Goal: Task Accomplishment & Management: Manage account settings

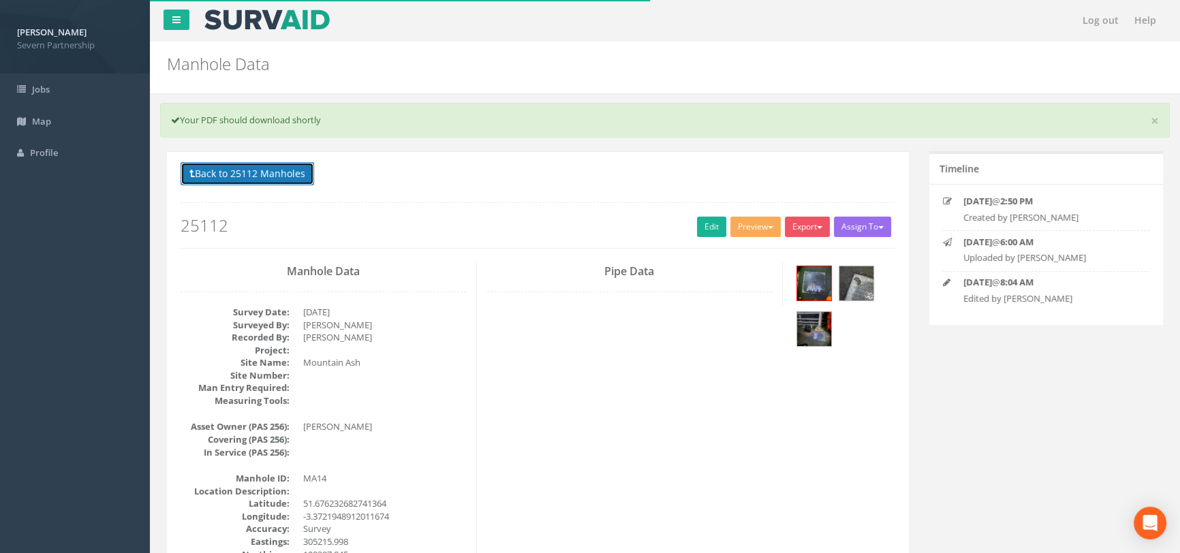
click at [290, 180] on button "Back to 25112 Manholes" at bounding box center [248, 173] width 134 height 23
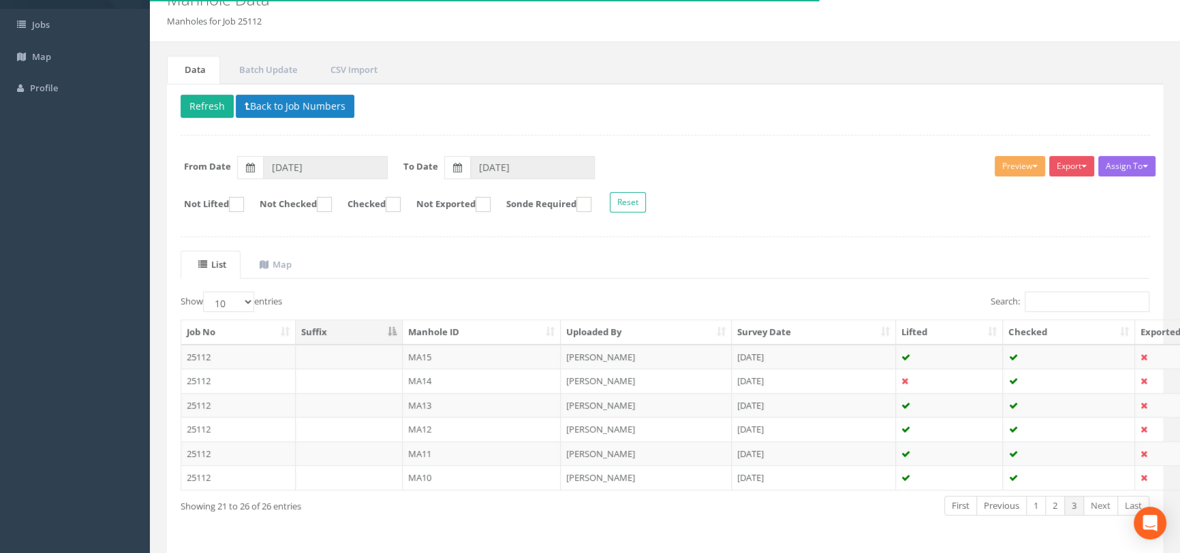
scroll to position [108, 0]
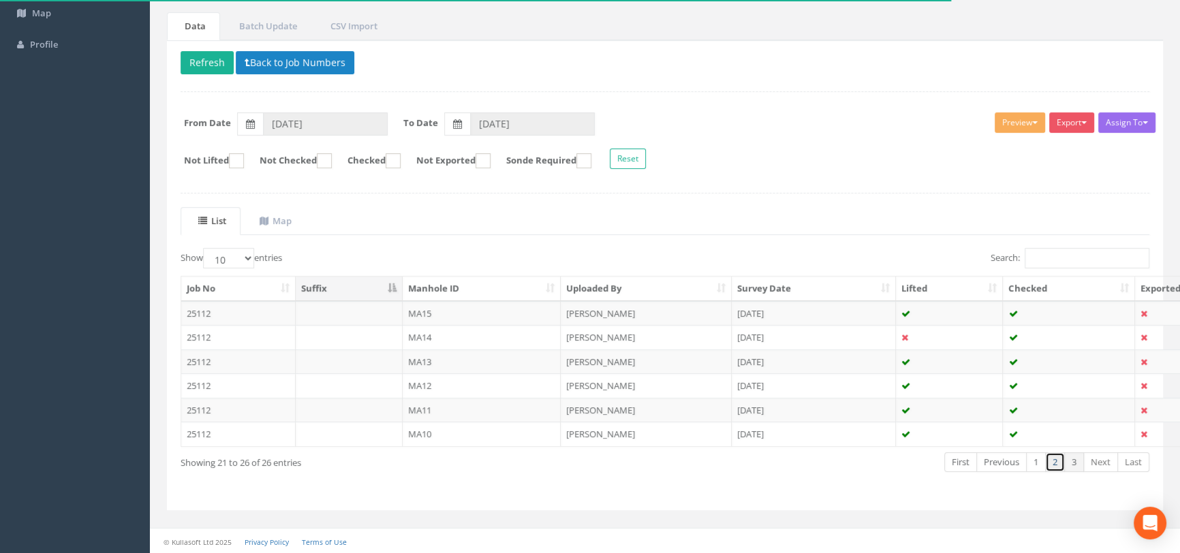
click at [1057, 463] on link "2" at bounding box center [1055, 462] width 20 height 20
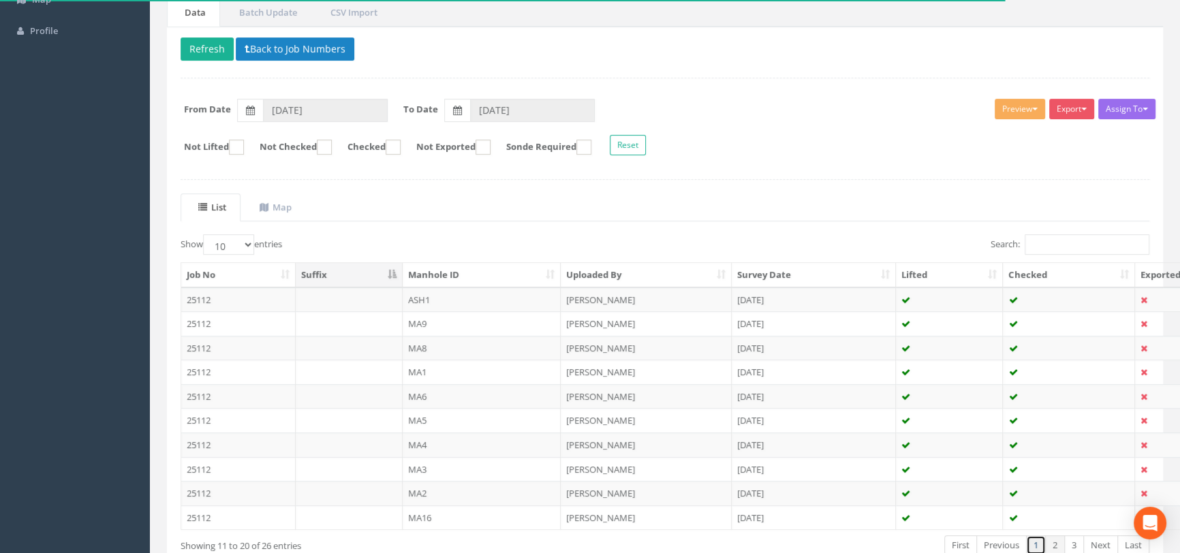
click at [1035, 538] on link "1" at bounding box center [1036, 545] width 20 height 20
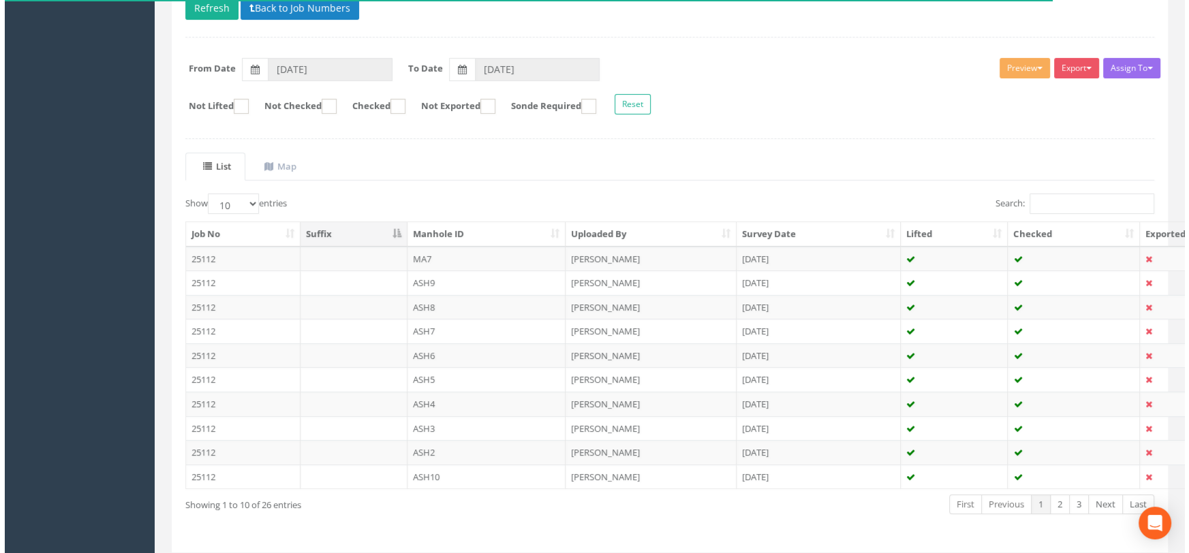
scroll to position [184, 0]
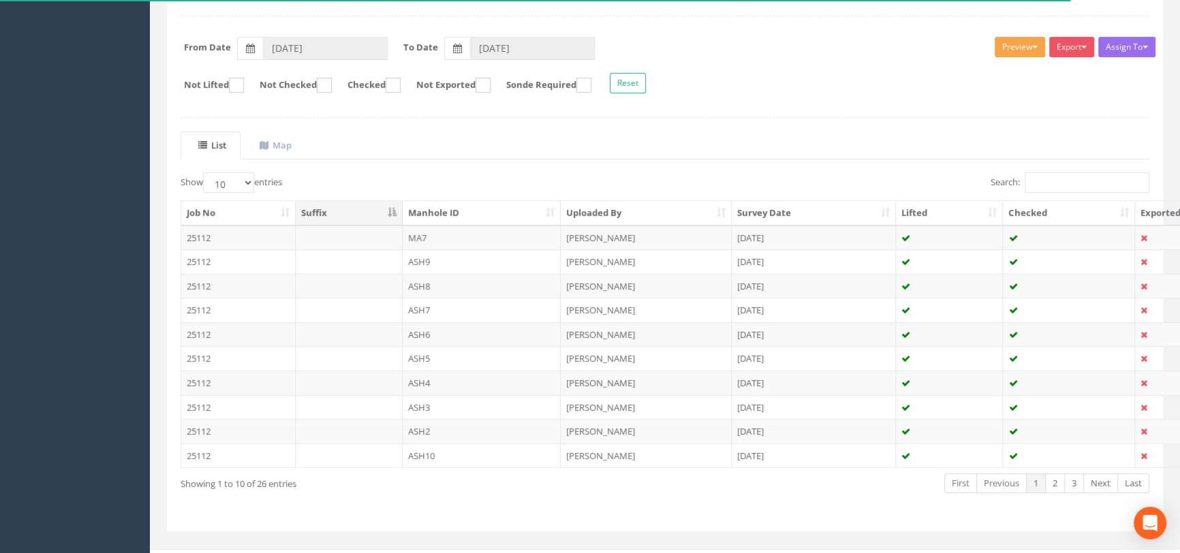
click at [1014, 46] on button "Preview" at bounding box center [1020, 47] width 50 height 20
click at [984, 70] on link "SP Manhole" at bounding box center [995, 75] width 104 height 21
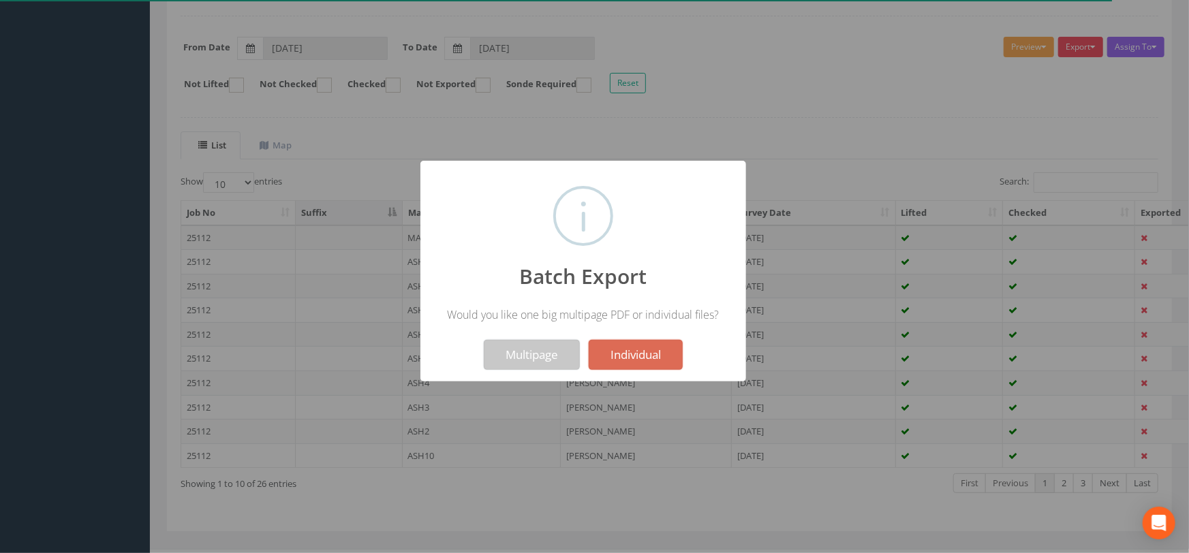
click at [533, 358] on button "Multipage" at bounding box center [532, 355] width 96 height 30
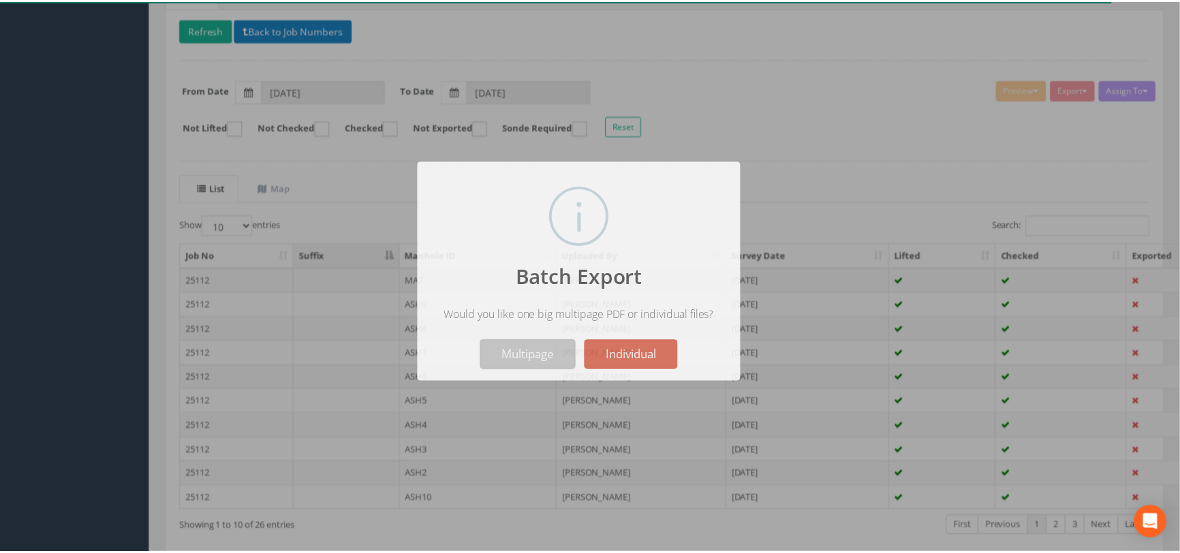
scroll to position [227, 0]
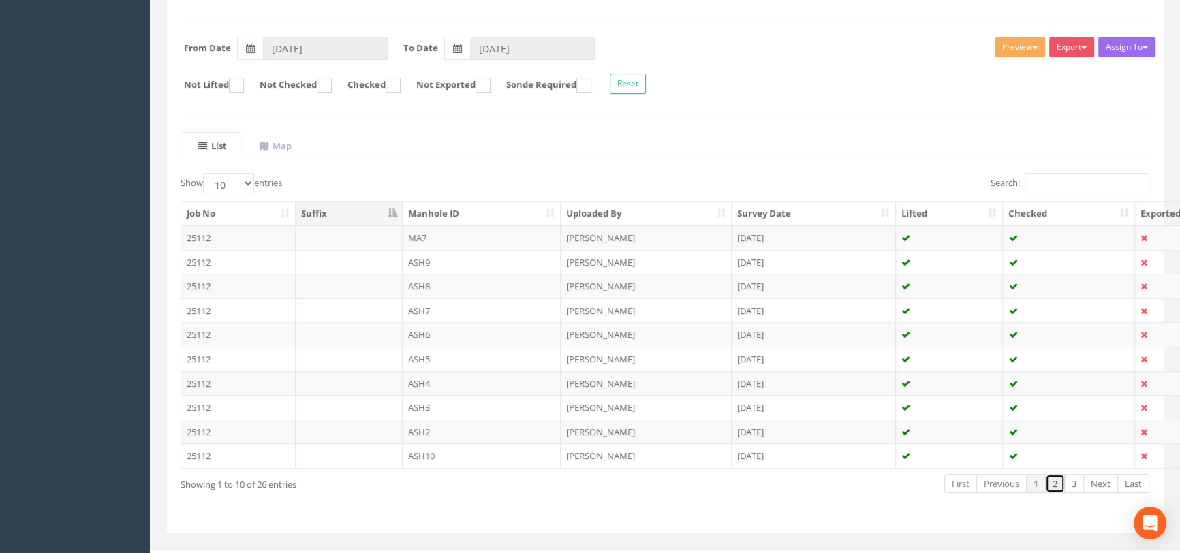
click at [1053, 485] on link "2" at bounding box center [1055, 484] width 20 height 20
click at [446, 290] on td "MA8" at bounding box center [482, 286] width 159 height 25
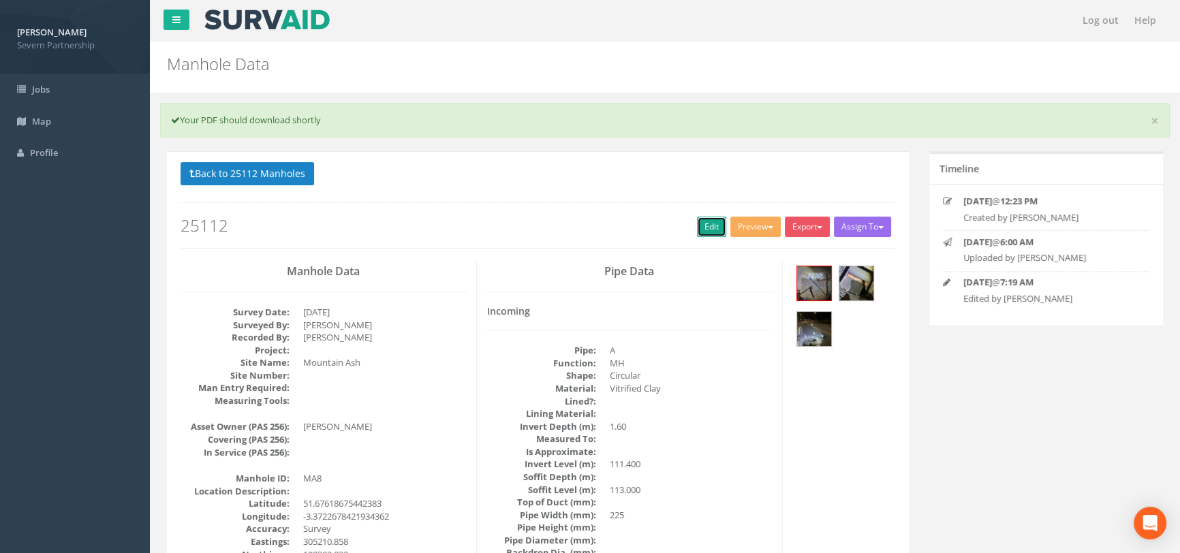
click at [708, 219] on link "Edit" at bounding box center [711, 227] width 29 height 20
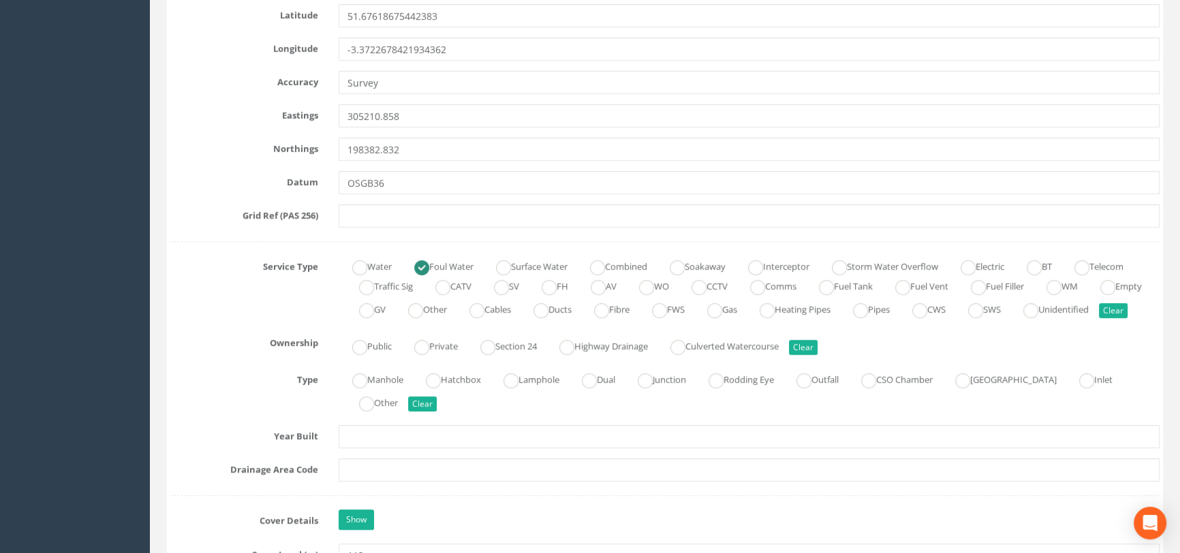
scroll to position [805, 0]
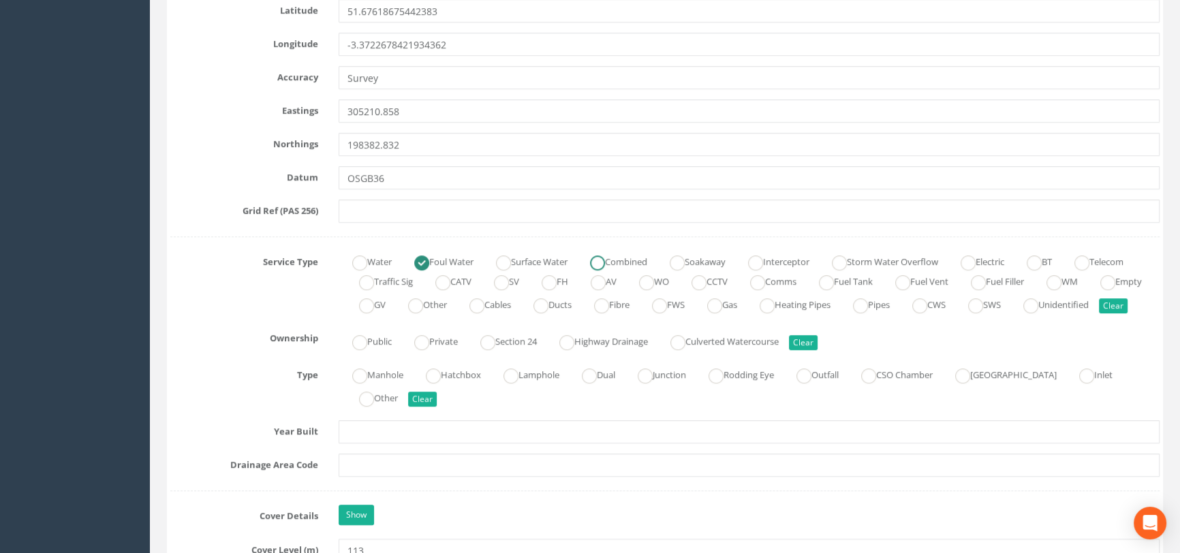
click at [605, 258] on ins at bounding box center [597, 262] width 15 height 15
radio input "false"
radio input "true"
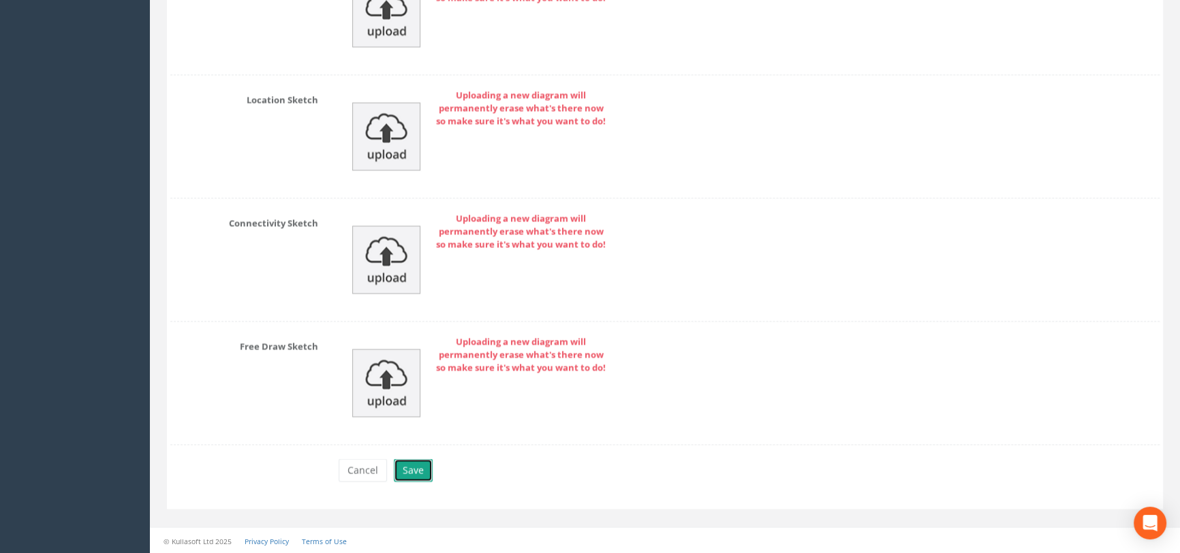
click at [407, 477] on button "Save" at bounding box center [413, 469] width 39 height 23
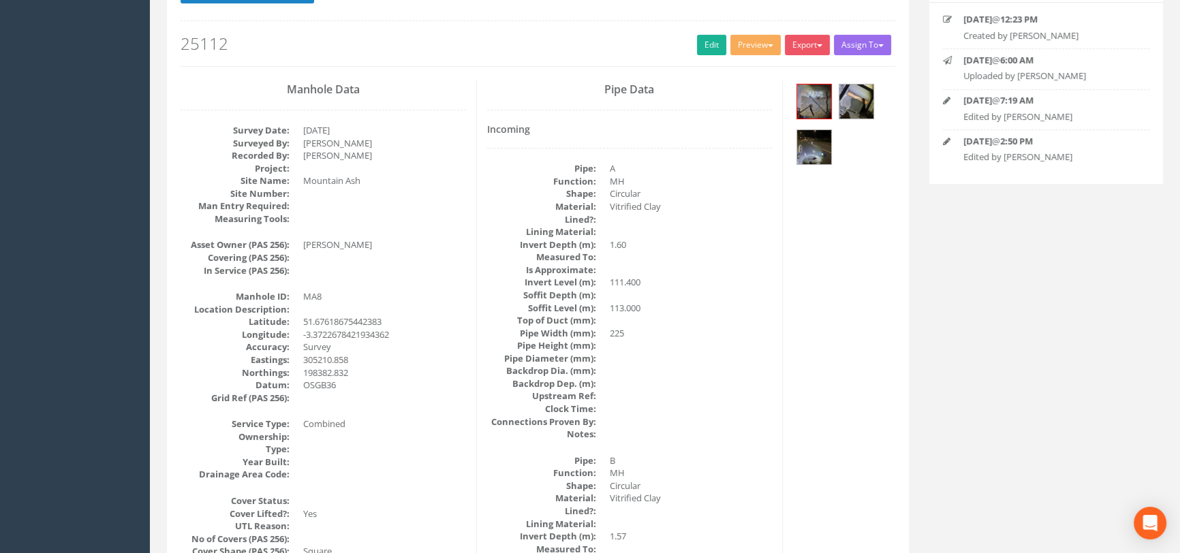
scroll to position [0, 0]
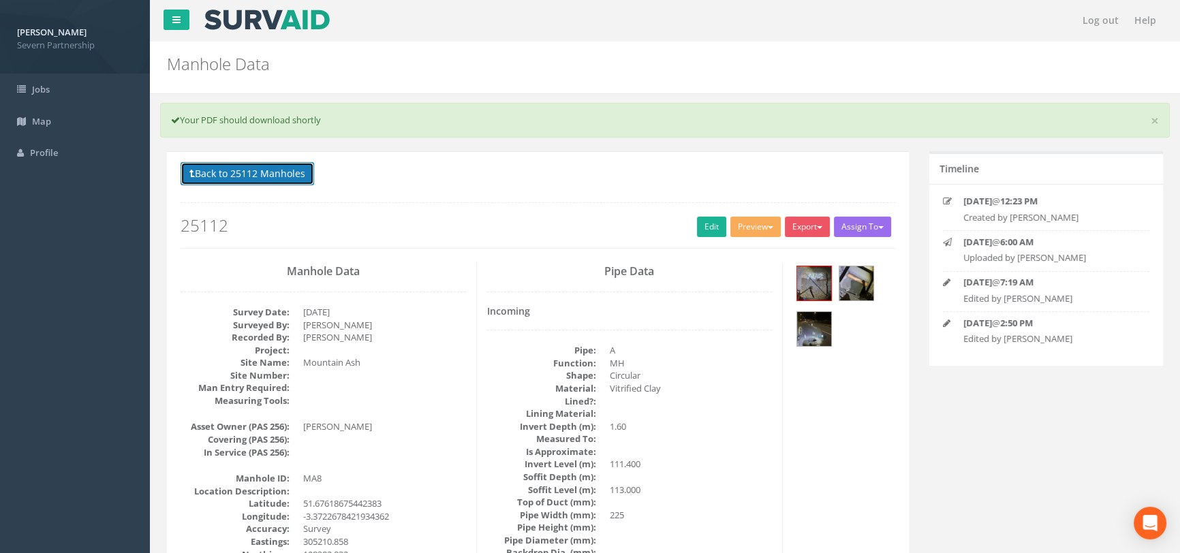
click at [288, 174] on button "Back to 25112 Manholes" at bounding box center [248, 173] width 134 height 23
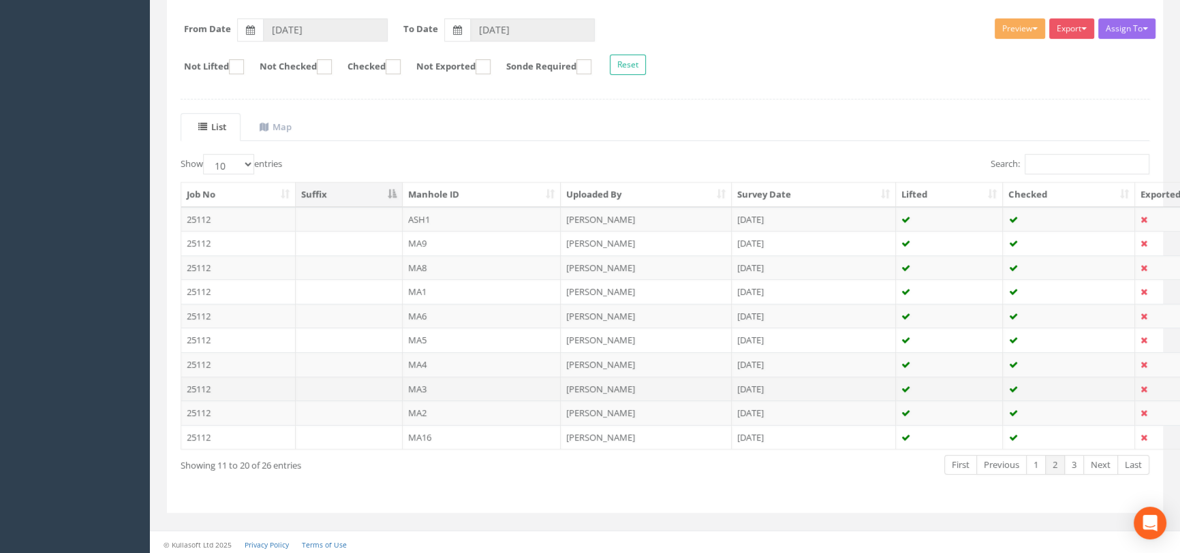
scroll to position [204, 0]
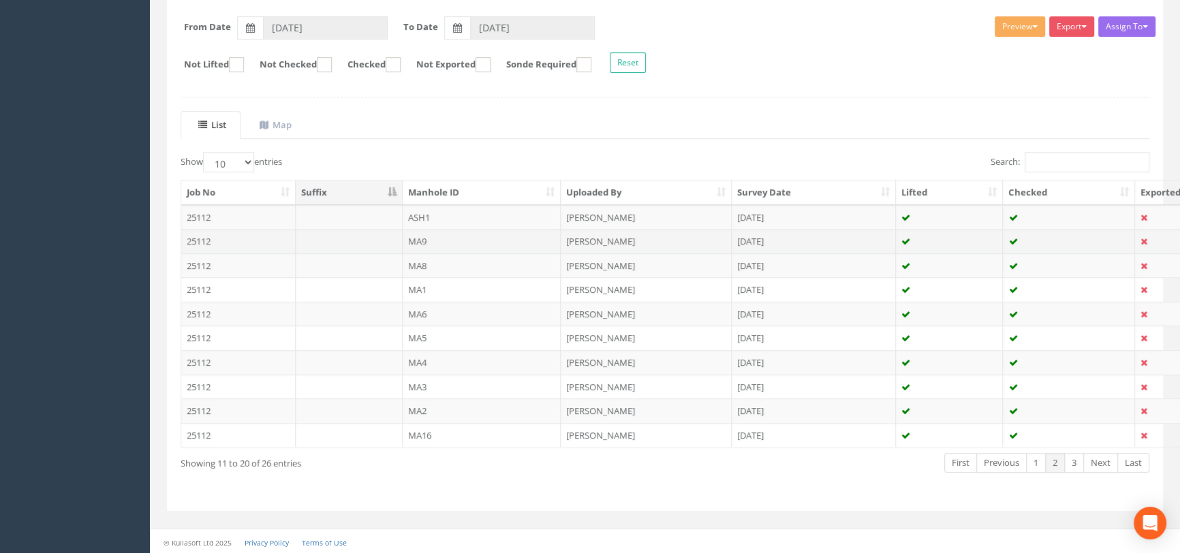
click at [470, 240] on td "MA9" at bounding box center [482, 241] width 159 height 25
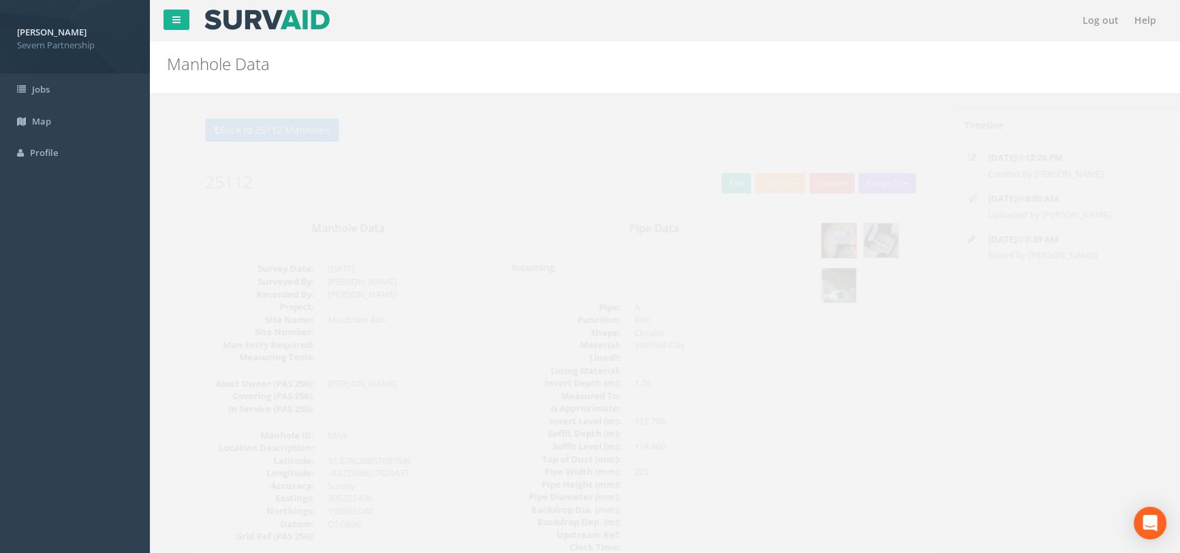
click at [271, 119] on p "Back to 25112 Manholes Back to Map" at bounding box center [538, 132] width 715 height 27
click at [277, 121] on button "Back to 25112 Manholes" at bounding box center [248, 130] width 134 height 23
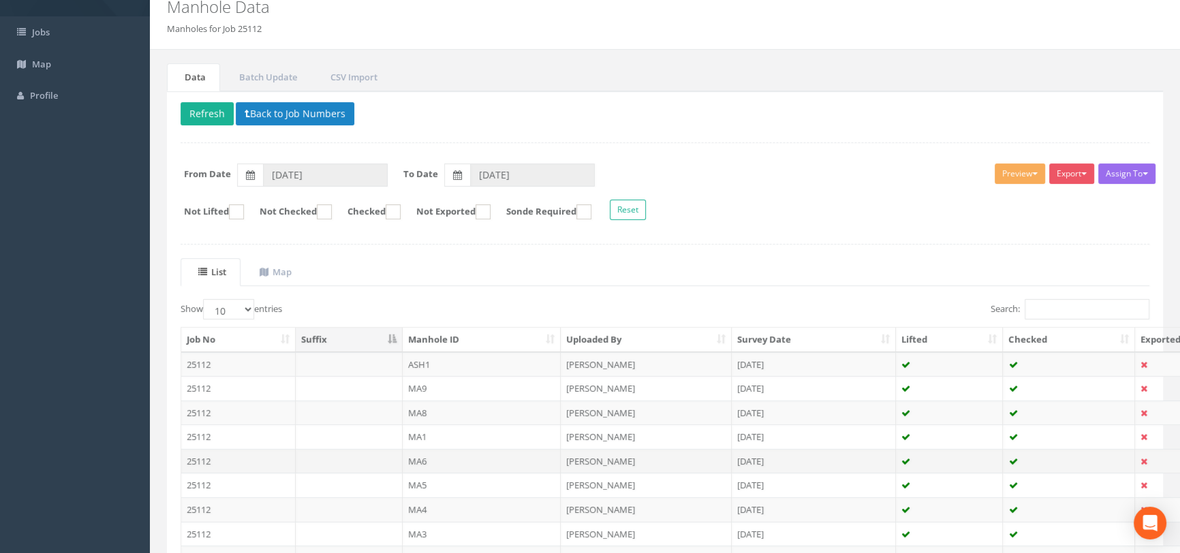
scroll to position [123, 0]
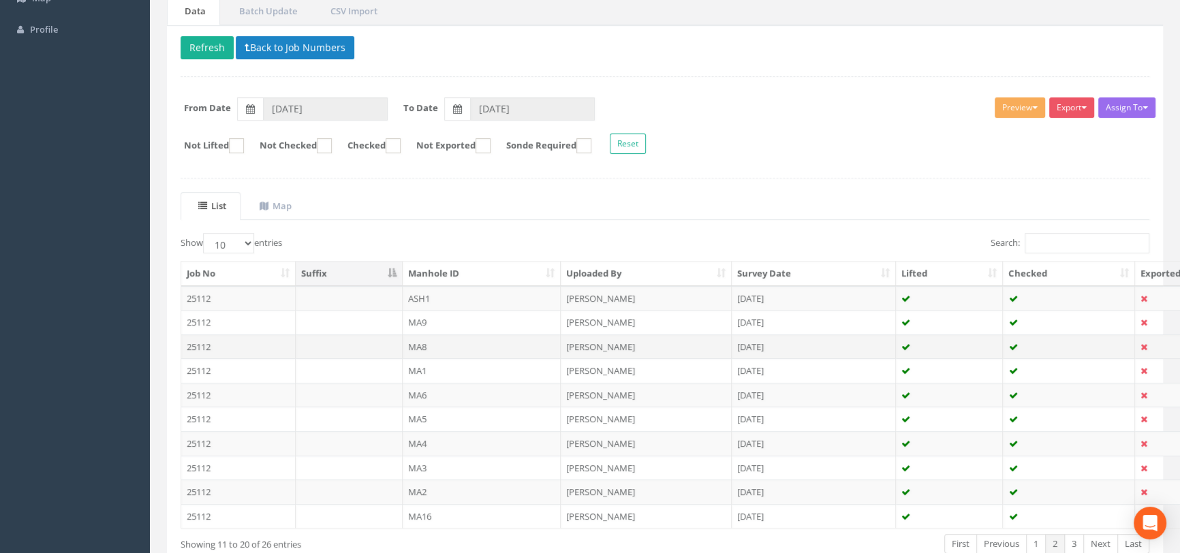
click at [487, 340] on td "MA8" at bounding box center [482, 346] width 159 height 25
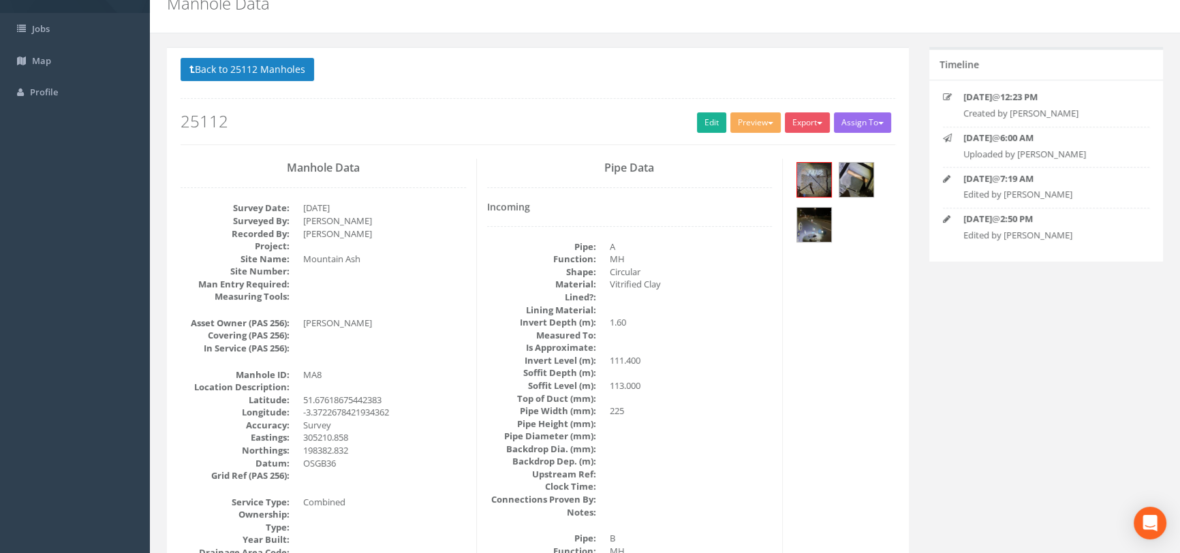
scroll to position [0, 0]
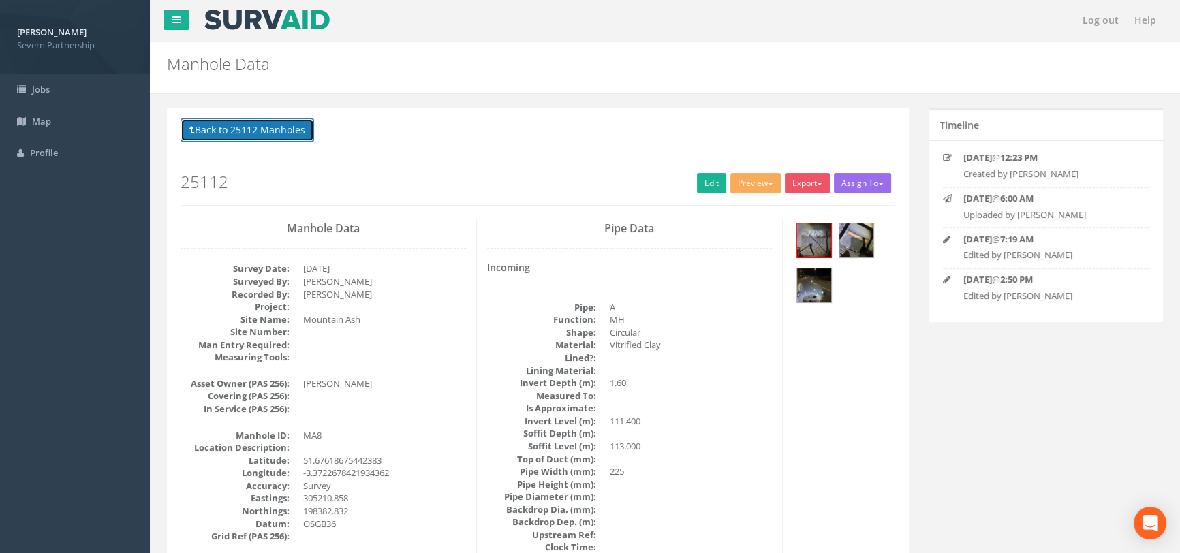
click at [248, 131] on button "Back to 25112 Manholes" at bounding box center [248, 130] width 134 height 23
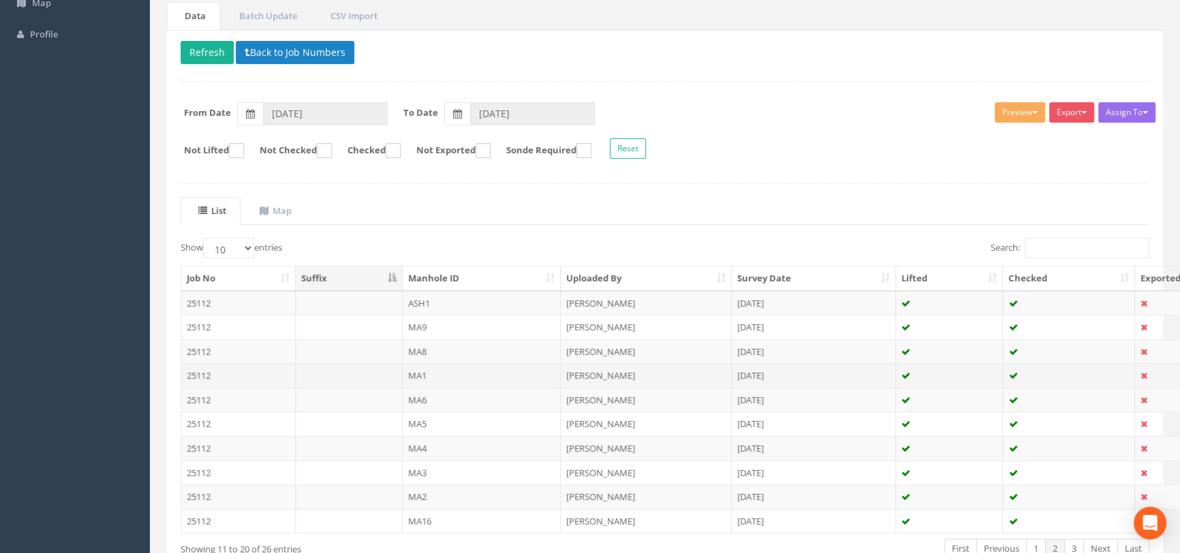
scroll to position [123, 0]
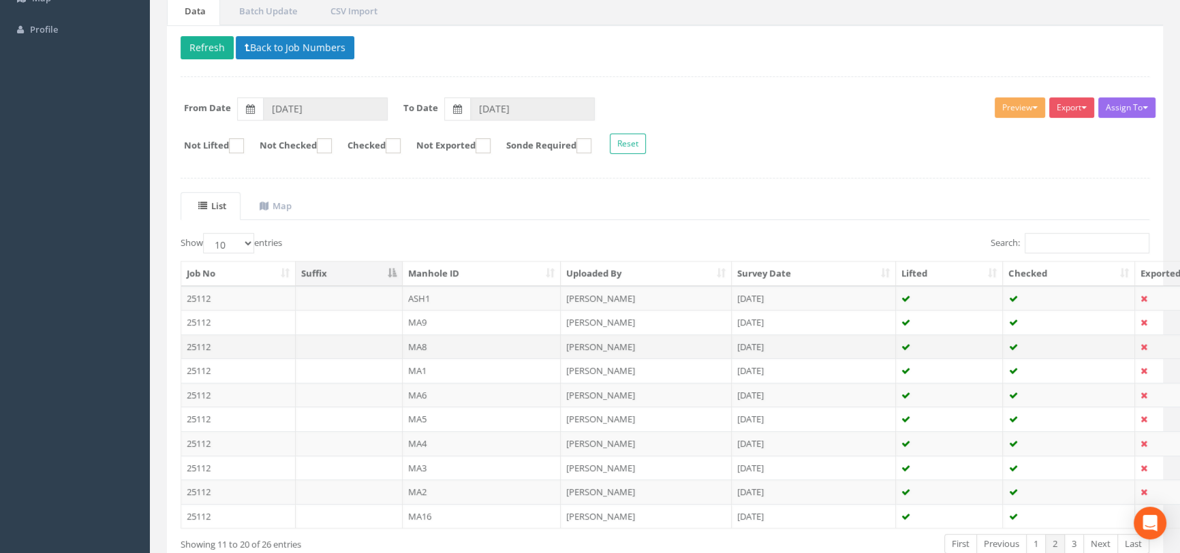
click at [437, 338] on td "MA8" at bounding box center [482, 346] width 159 height 25
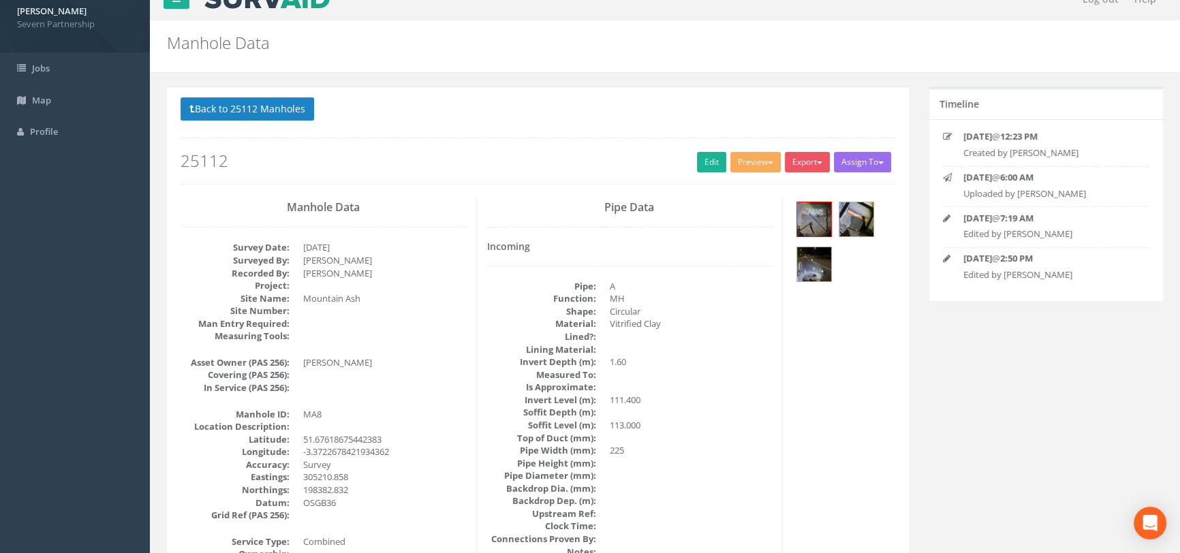
scroll to position [0, 0]
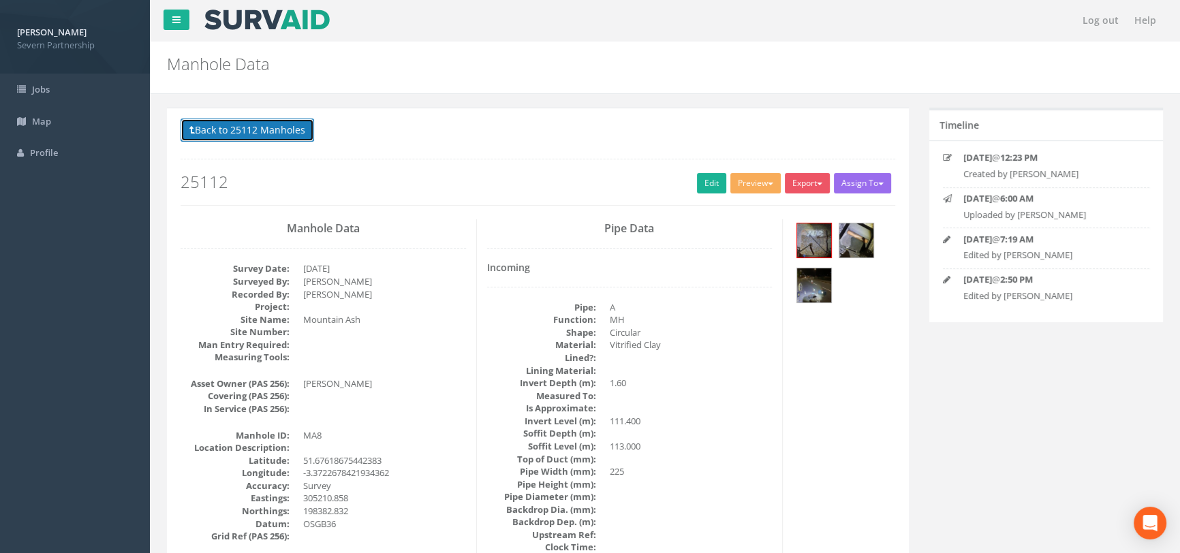
click at [260, 128] on button "Back to 25112 Manholes" at bounding box center [248, 130] width 134 height 23
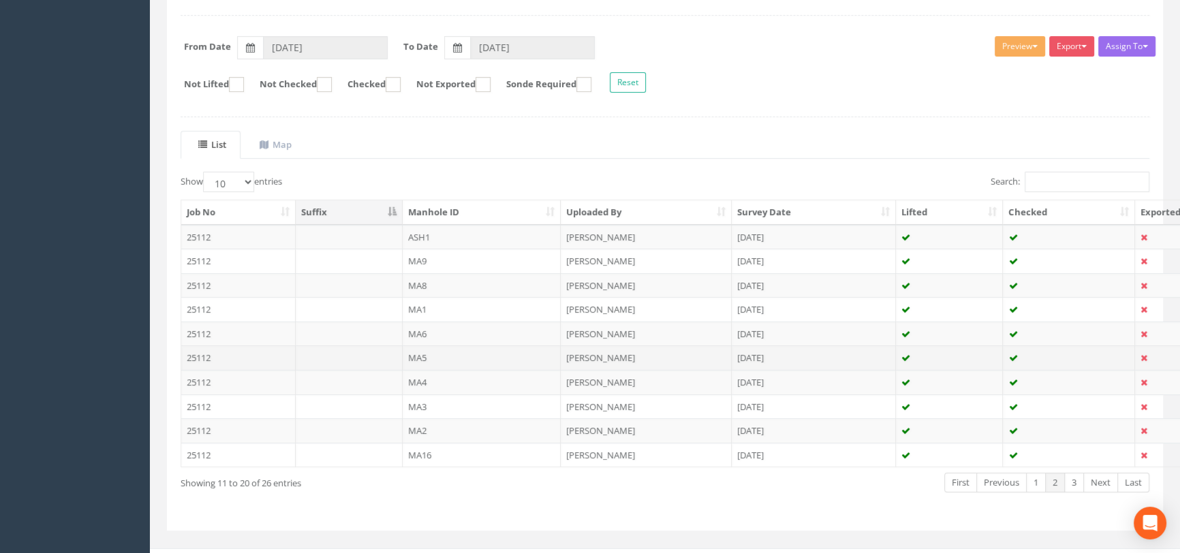
scroll to position [185, 0]
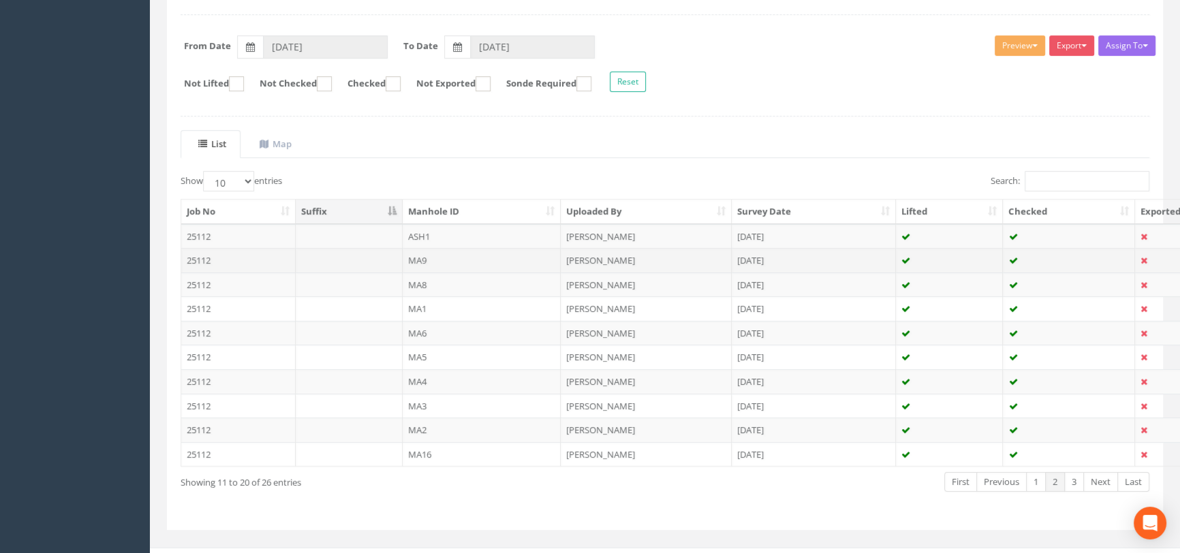
click at [456, 260] on td "MA9" at bounding box center [482, 260] width 159 height 25
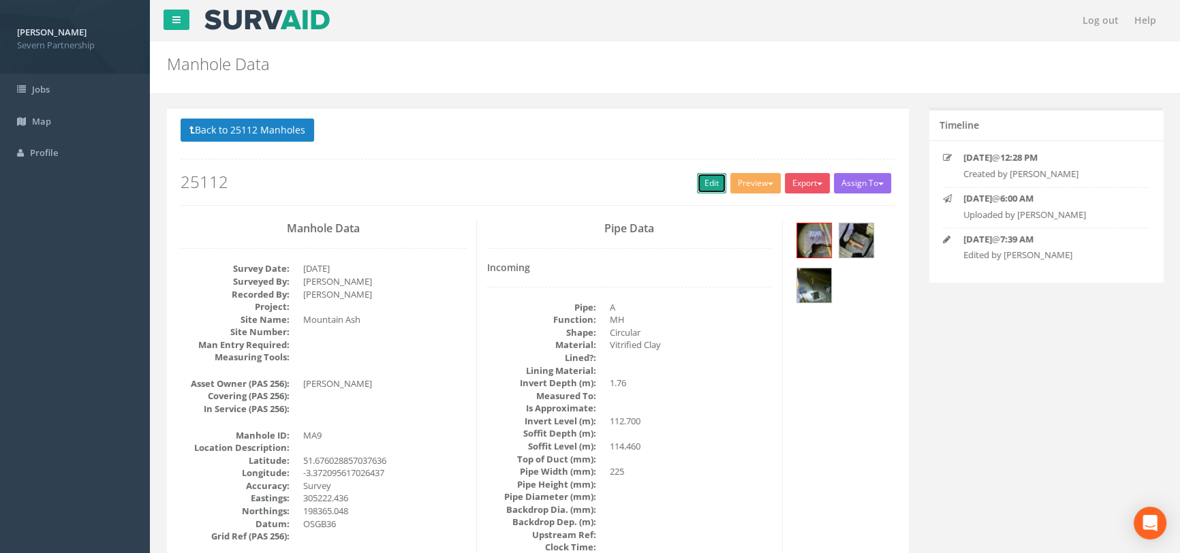
click at [703, 185] on link "Edit" at bounding box center [711, 183] width 29 height 20
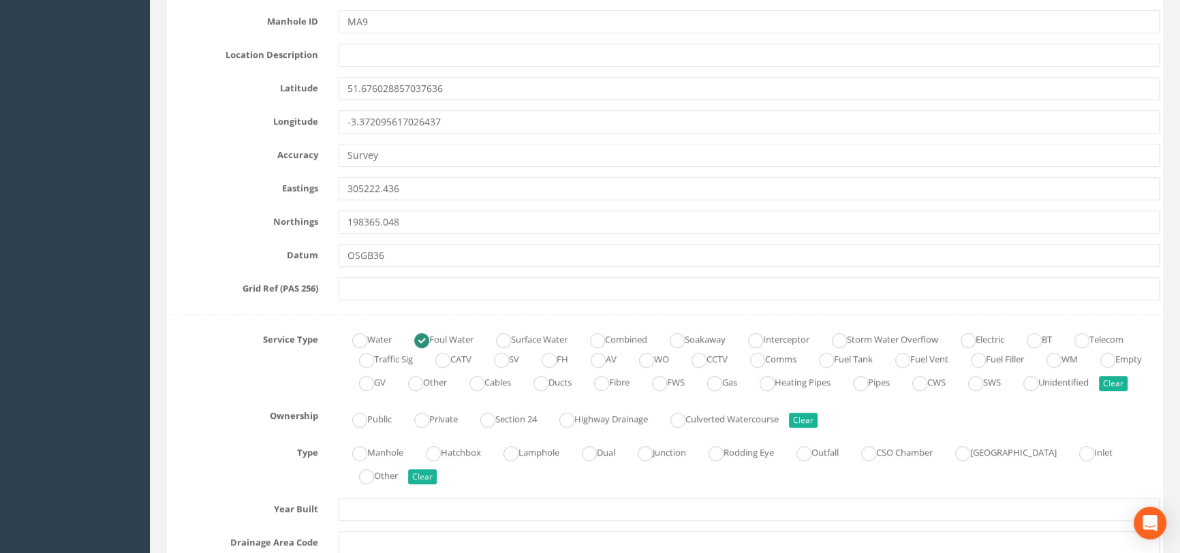
scroll to position [681, 0]
click at [605, 336] on ins at bounding box center [597, 343] width 15 height 15
radio input "false"
radio input "true"
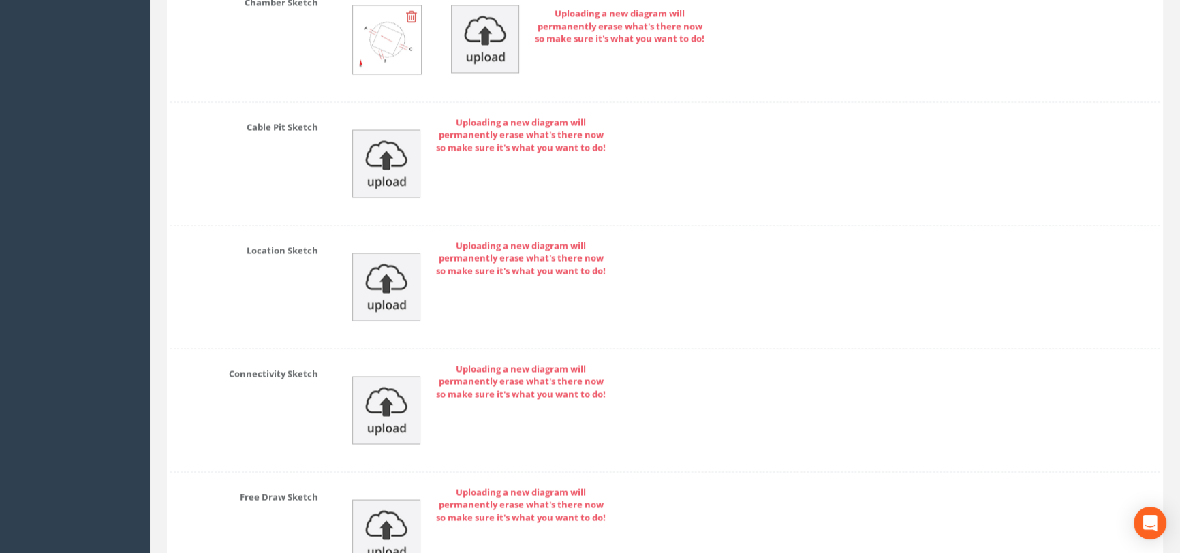
scroll to position [3051, 0]
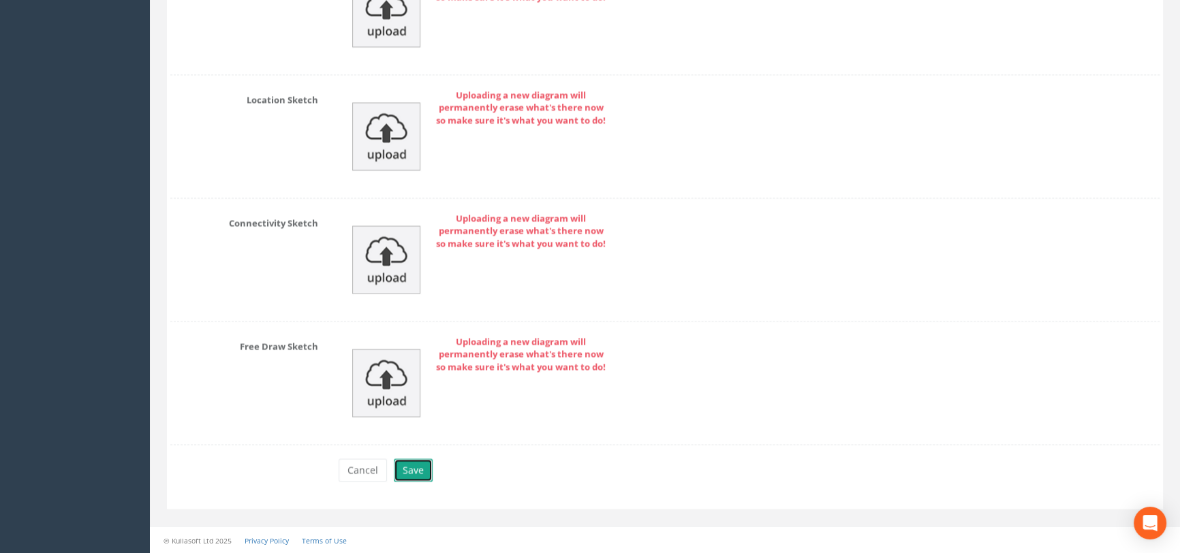
click at [418, 477] on button "Save" at bounding box center [413, 469] width 39 height 23
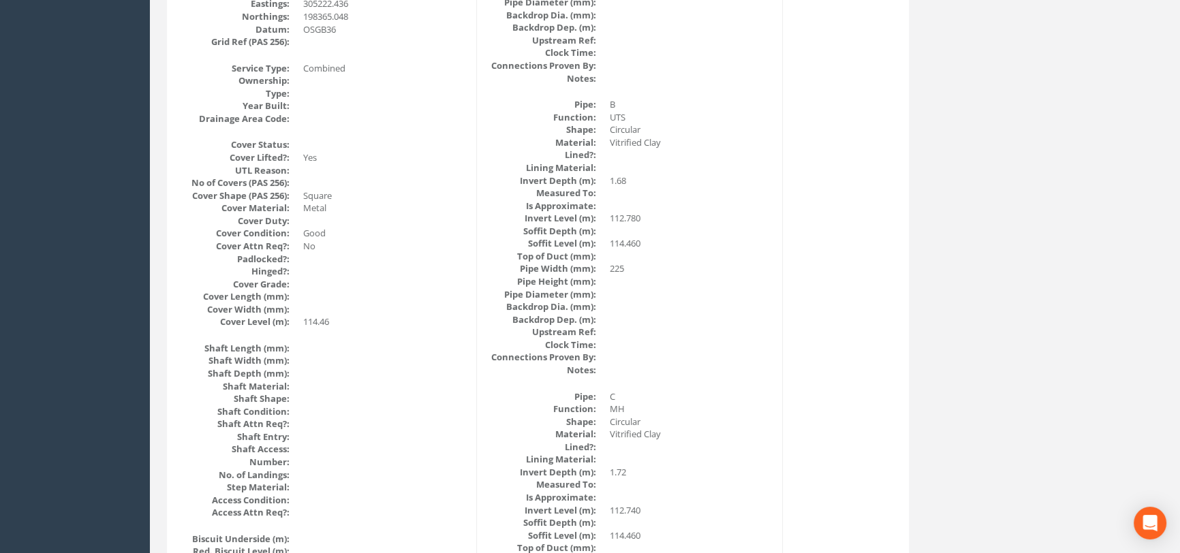
scroll to position [0, 0]
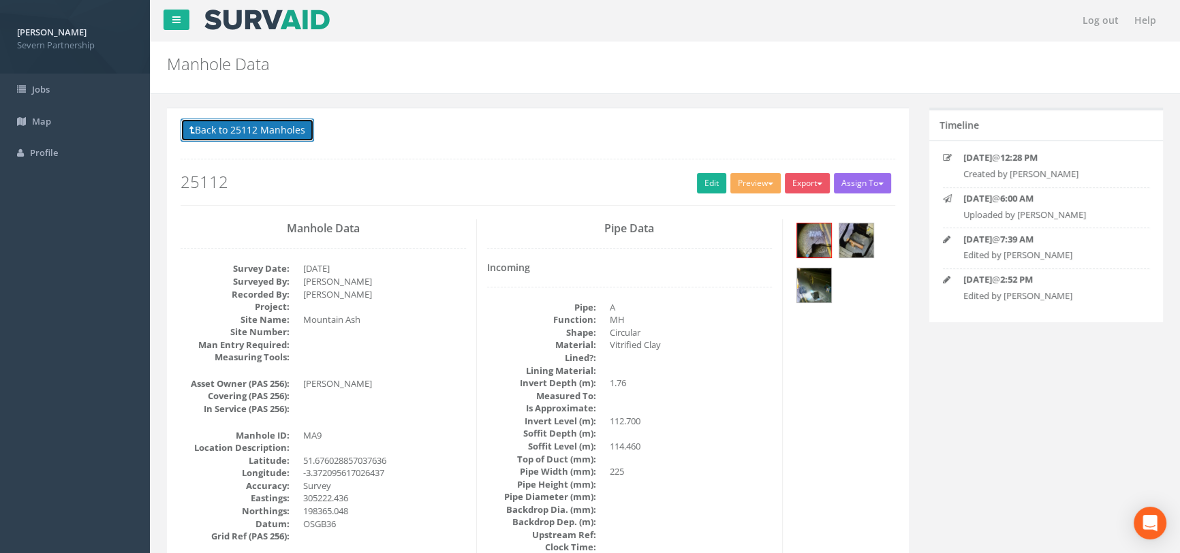
click at [254, 126] on button "Back to 25112 Manholes" at bounding box center [248, 130] width 134 height 23
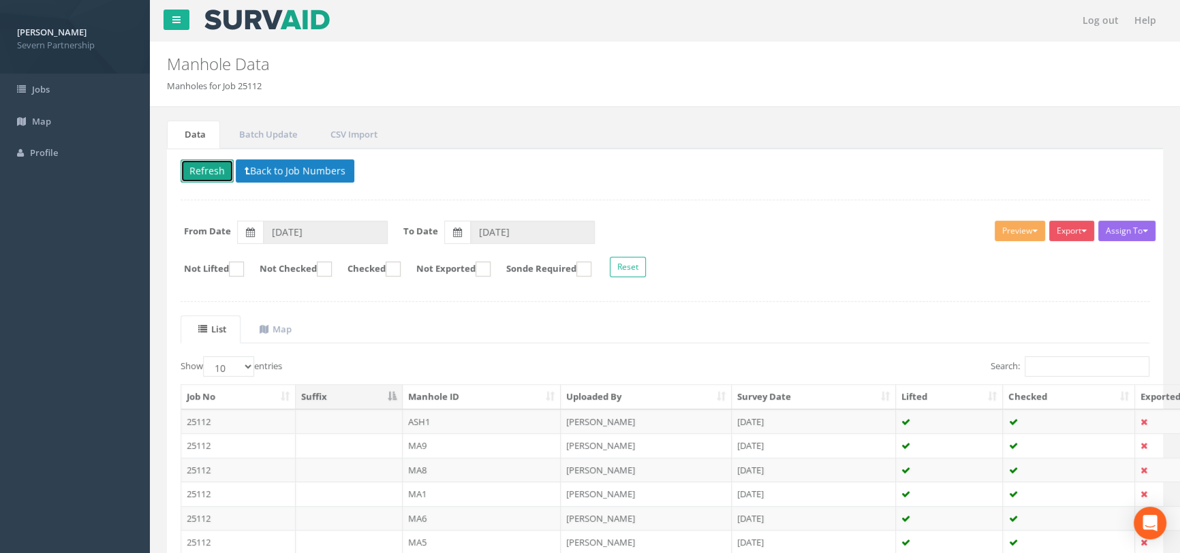
click at [198, 173] on button "Refresh" at bounding box center [207, 170] width 53 height 23
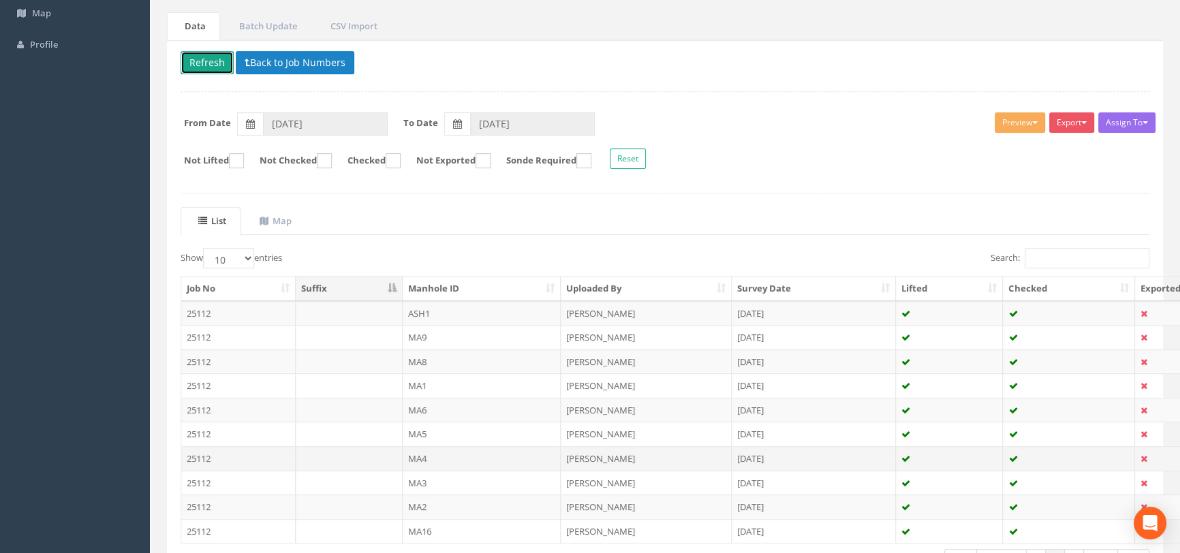
scroll to position [204, 0]
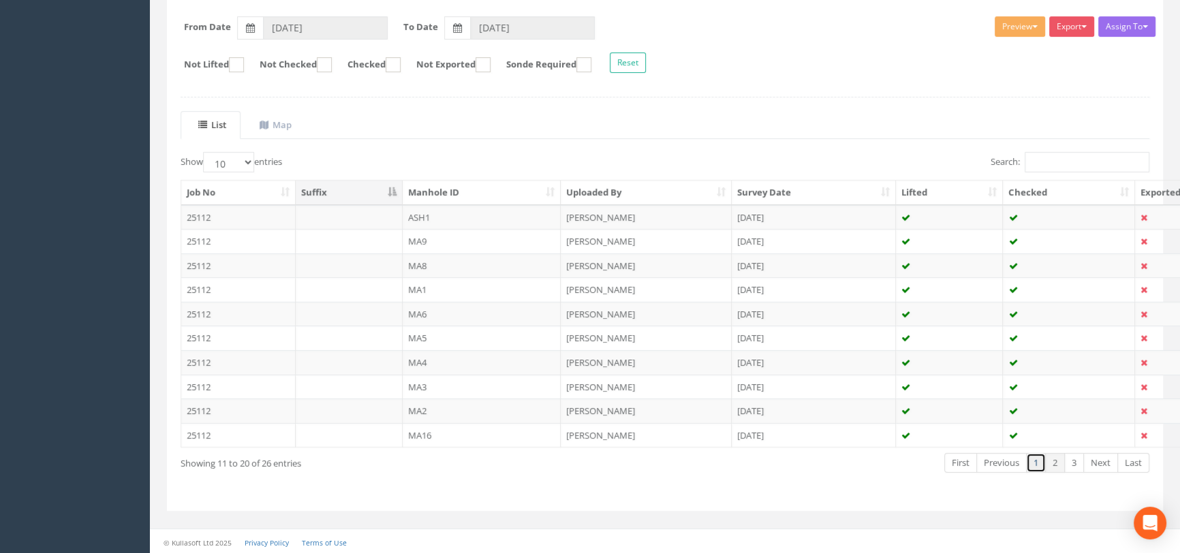
click at [1040, 463] on link "1" at bounding box center [1036, 463] width 20 height 20
click at [1076, 461] on link "3" at bounding box center [1074, 463] width 20 height 20
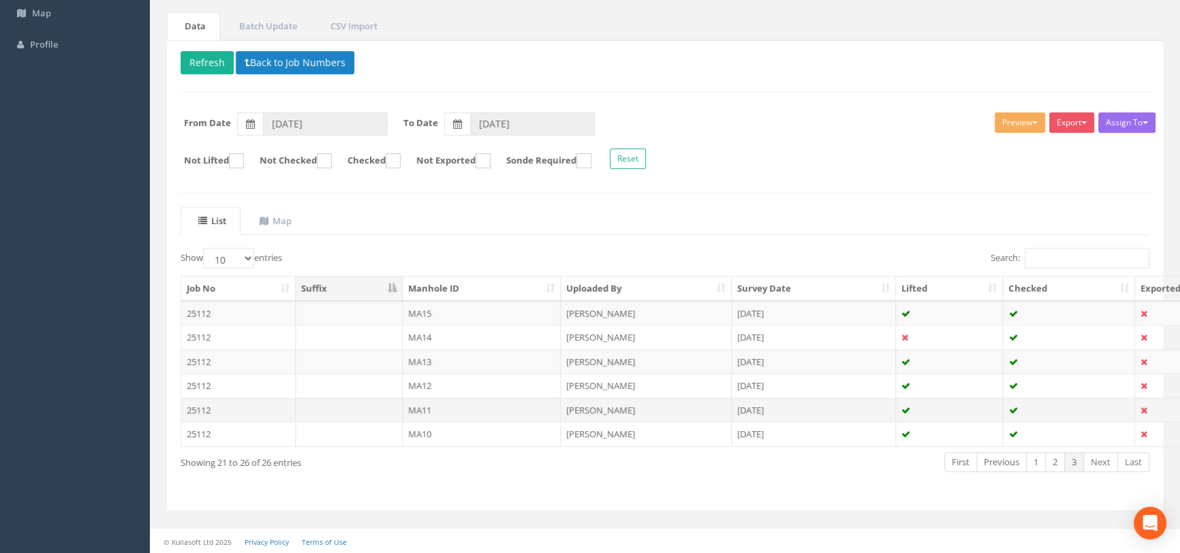
click at [457, 402] on td "MA11" at bounding box center [482, 410] width 159 height 25
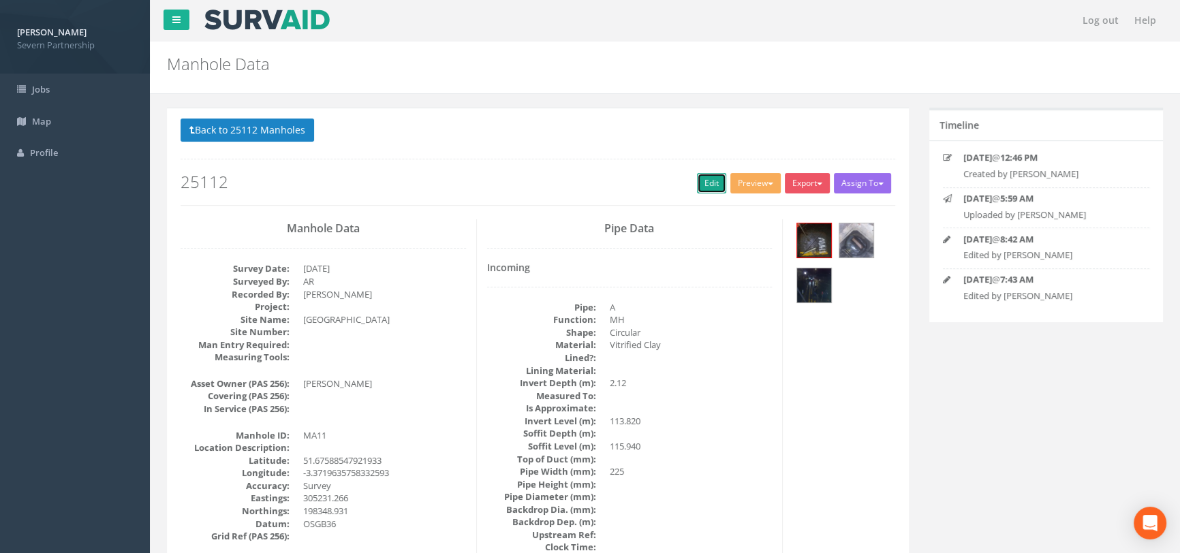
click at [709, 185] on link "Edit" at bounding box center [711, 183] width 29 height 20
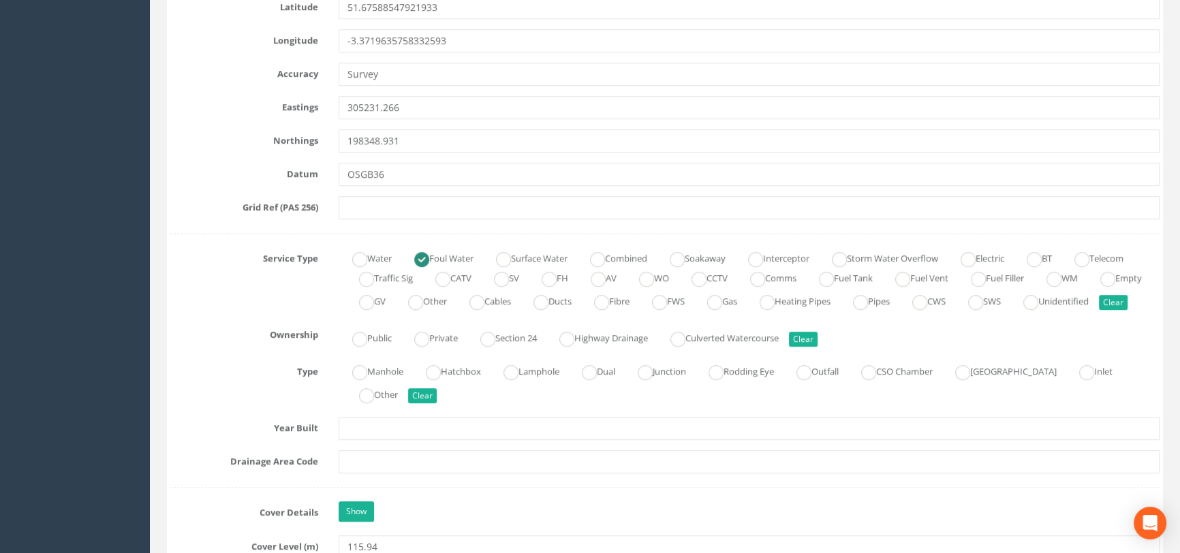
scroll to position [867, 0]
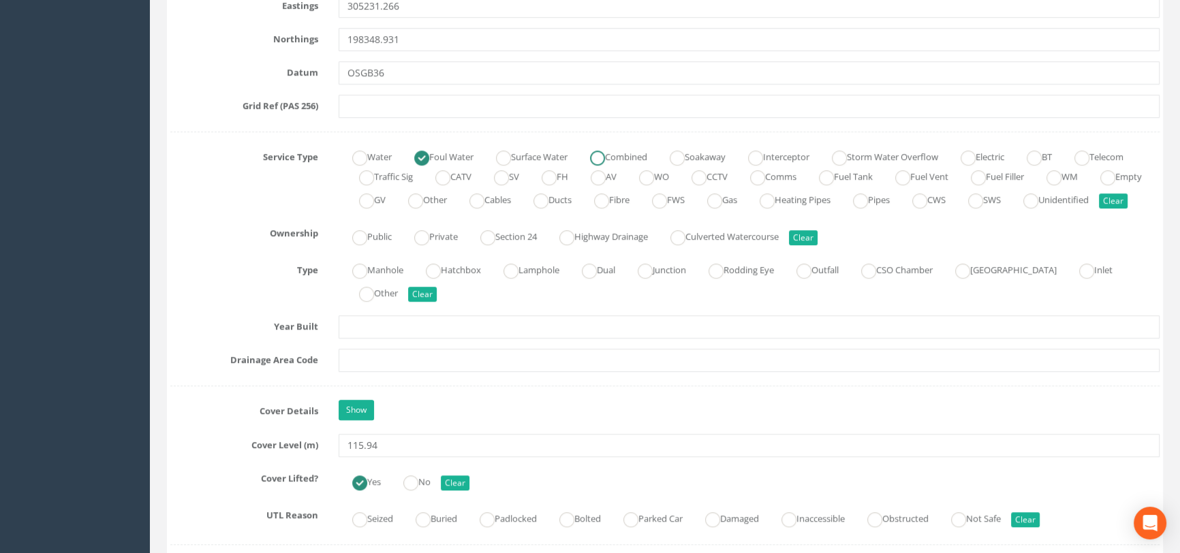
click at [622, 151] on label "Combined" at bounding box center [611, 156] width 71 height 20
radio input "false"
radio input "true"
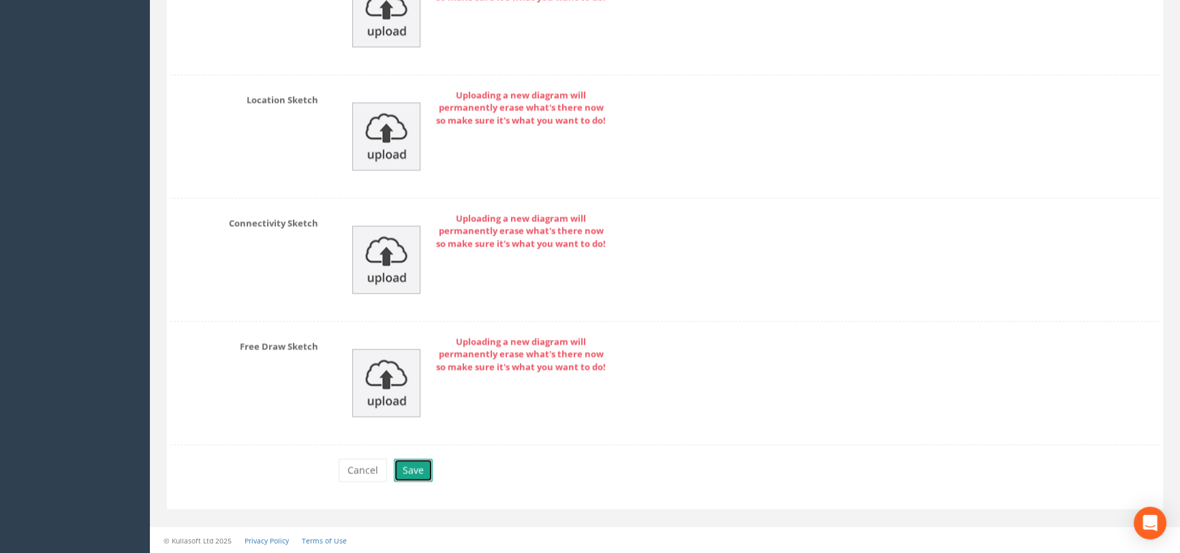
click at [420, 471] on button "Save" at bounding box center [413, 469] width 39 height 23
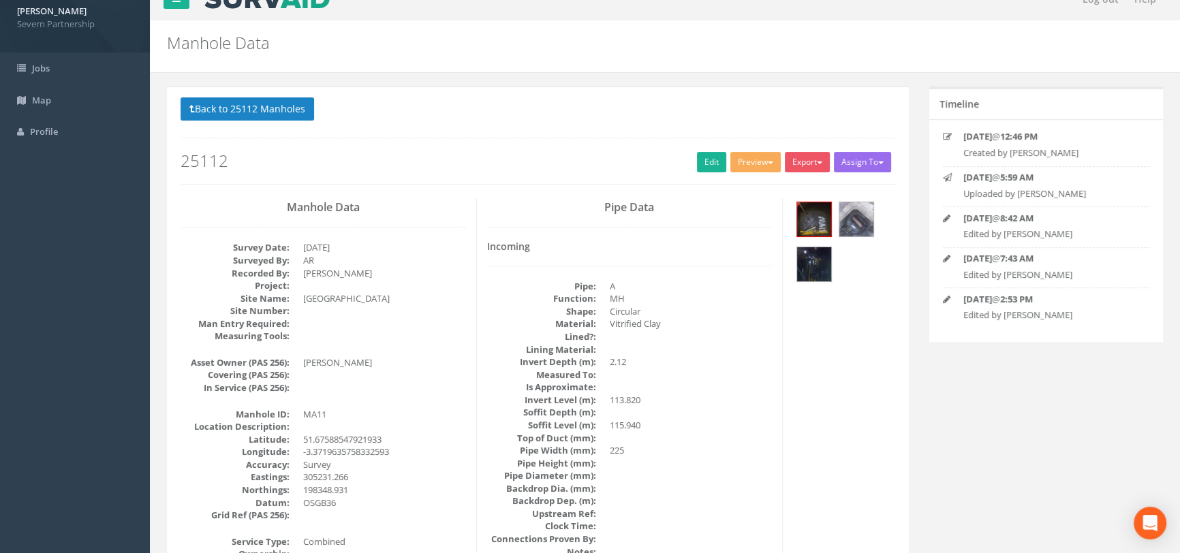
scroll to position [0, 0]
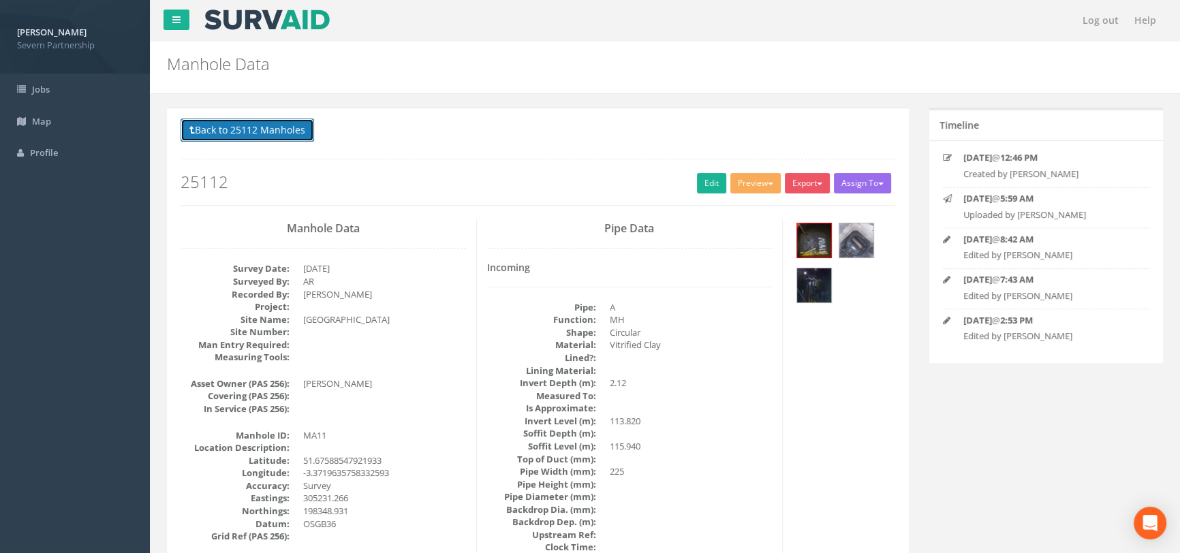
click at [213, 134] on button "Back to 25112 Manholes" at bounding box center [248, 130] width 134 height 23
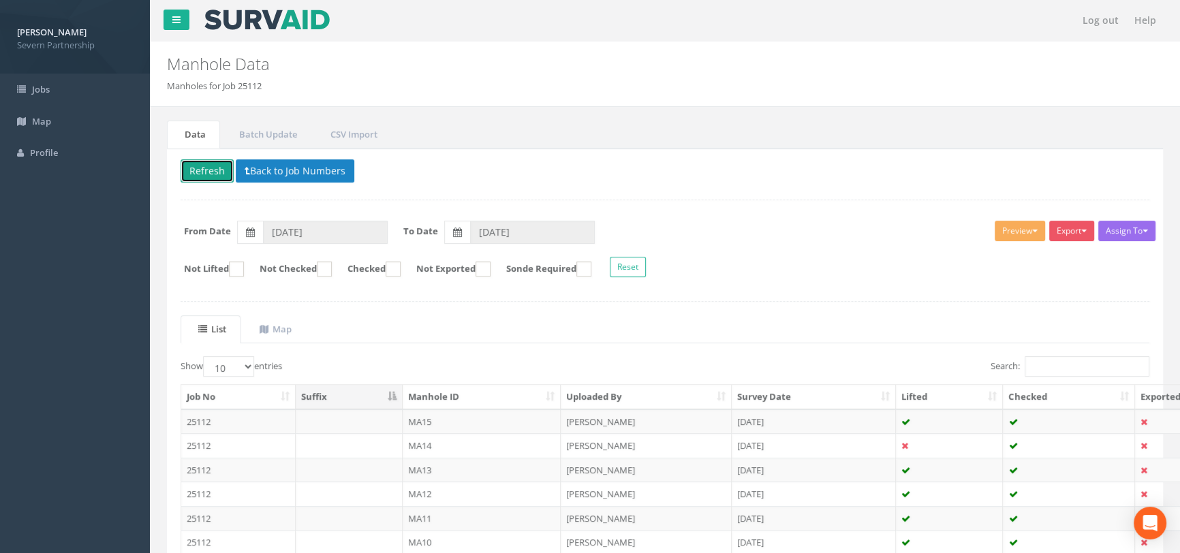
click at [204, 168] on button "Refresh" at bounding box center [207, 170] width 53 height 23
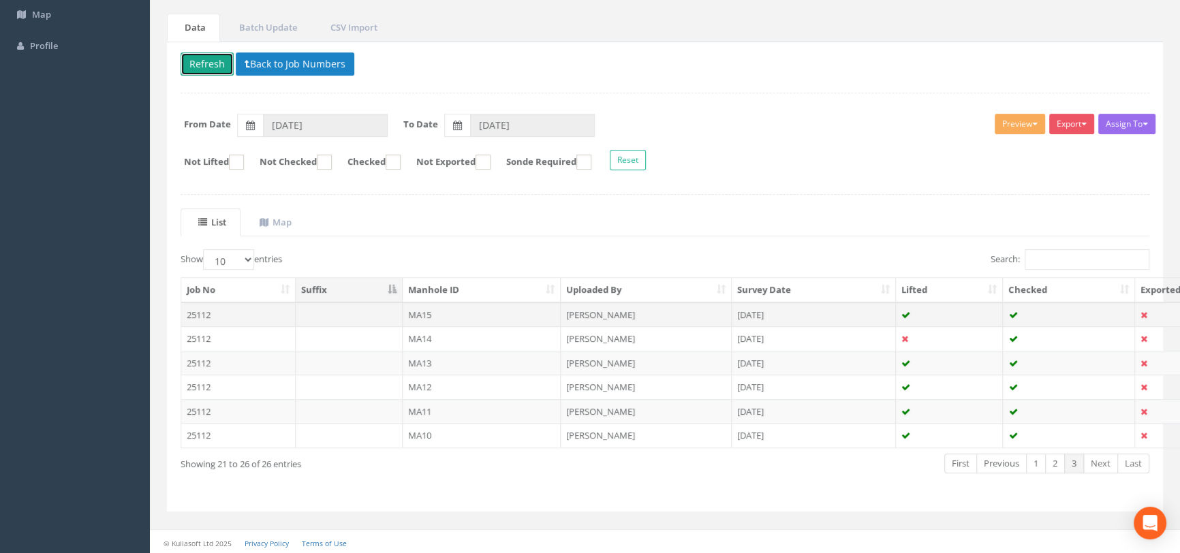
scroll to position [108, 0]
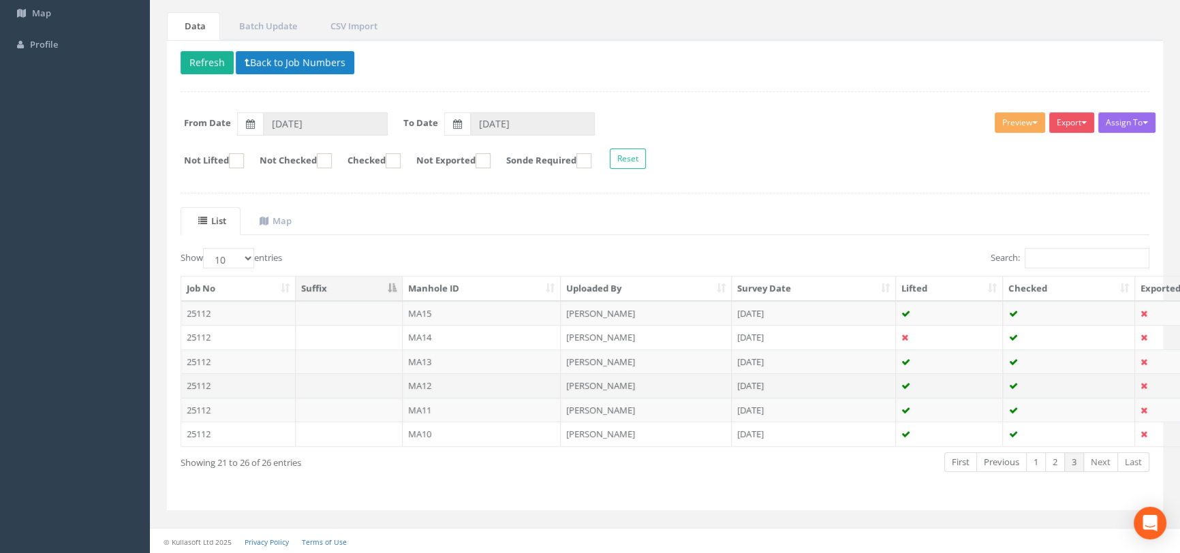
click at [450, 385] on td "MA12" at bounding box center [482, 385] width 159 height 25
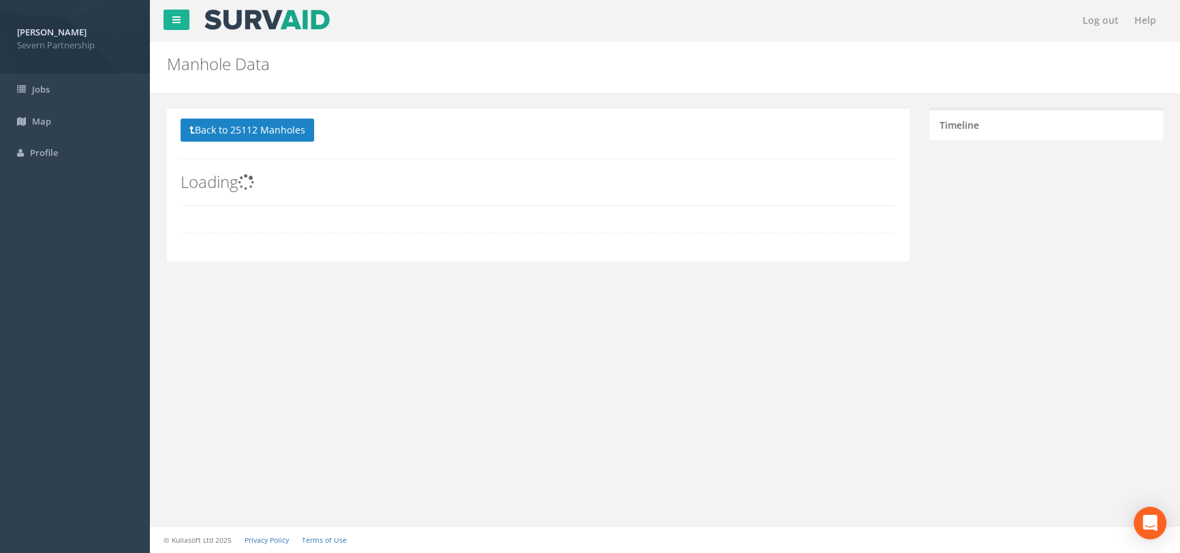
scroll to position [0, 0]
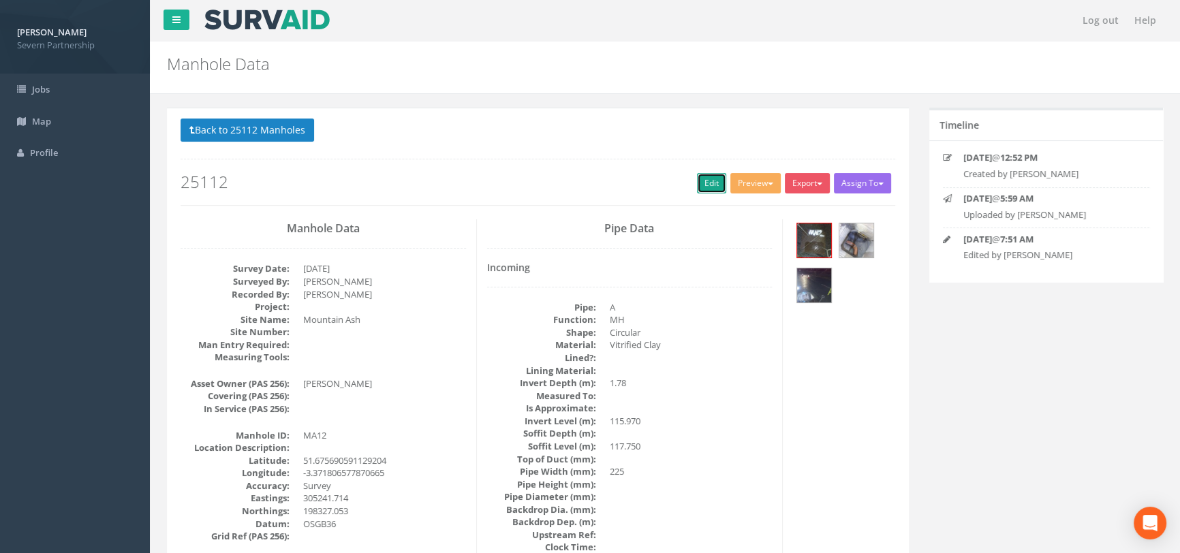
click at [706, 190] on link "Edit" at bounding box center [711, 183] width 29 height 20
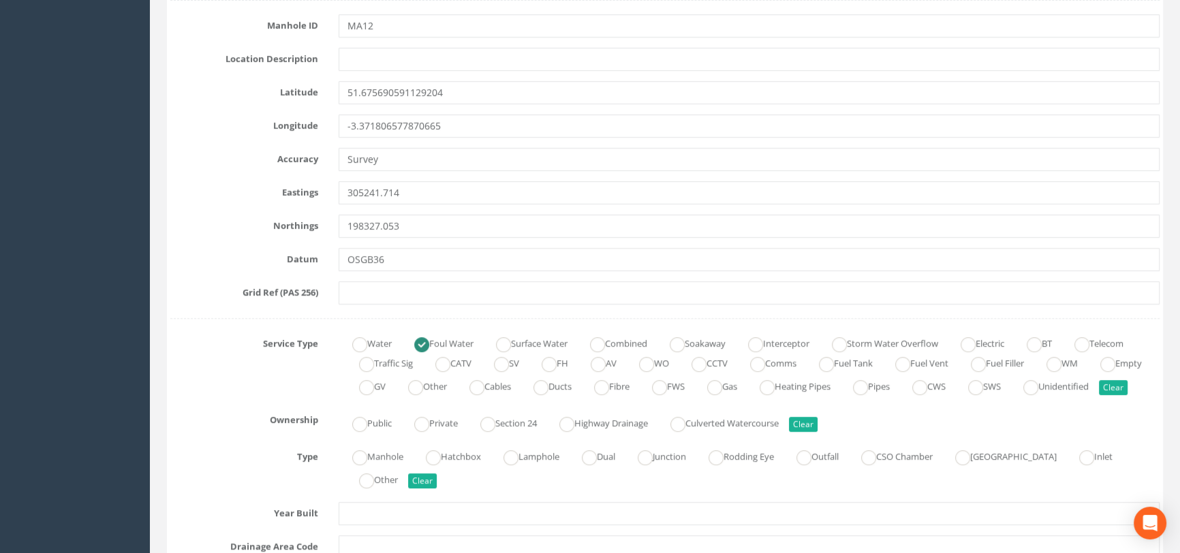
scroll to position [805, 0]
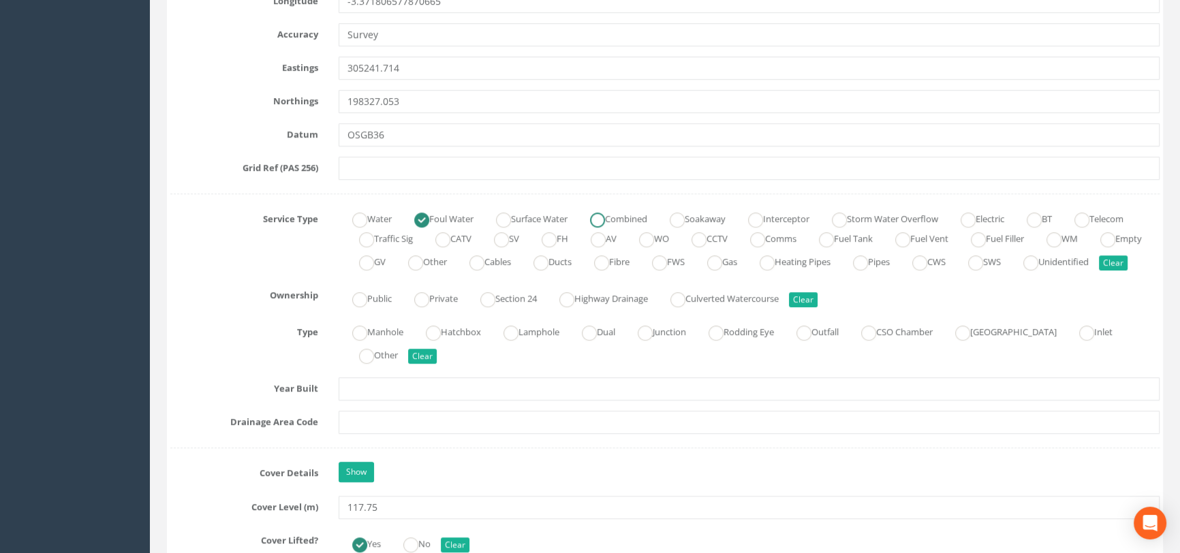
click at [639, 218] on label "Combined" at bounding box center [611, 218] width 71 height 20
radio input "false"
radio input "true"
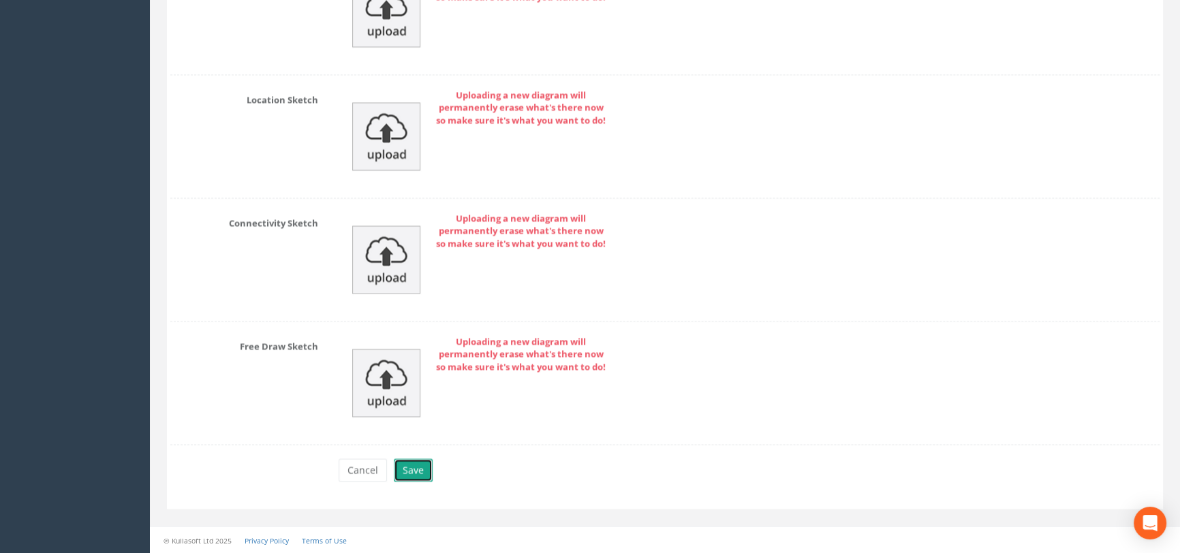
click at [423, 469] on button "Save" at bounding box center [413, 469] width 39 height 23
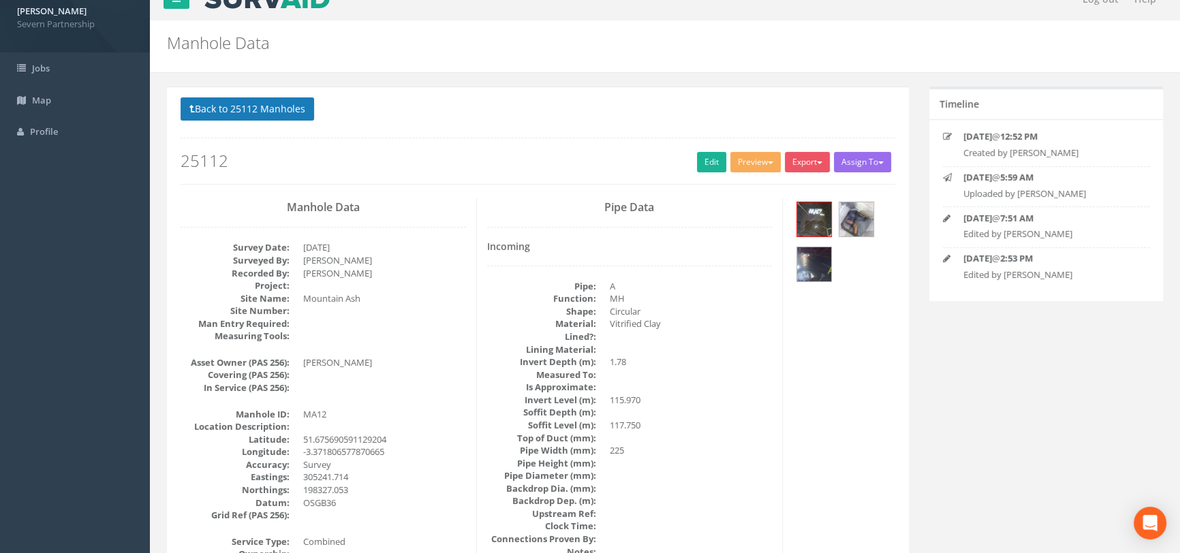
scroll to position [0, 0]
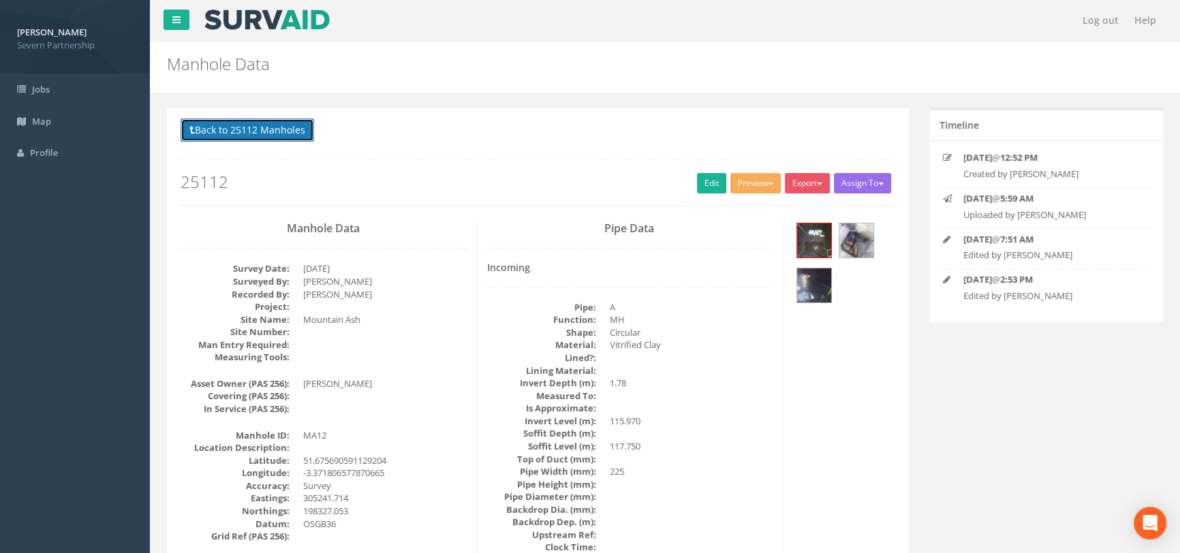
click at [243, 131] on button "Back to 25112 Manholes" at bounding box center [248, 130] width 134 height 23
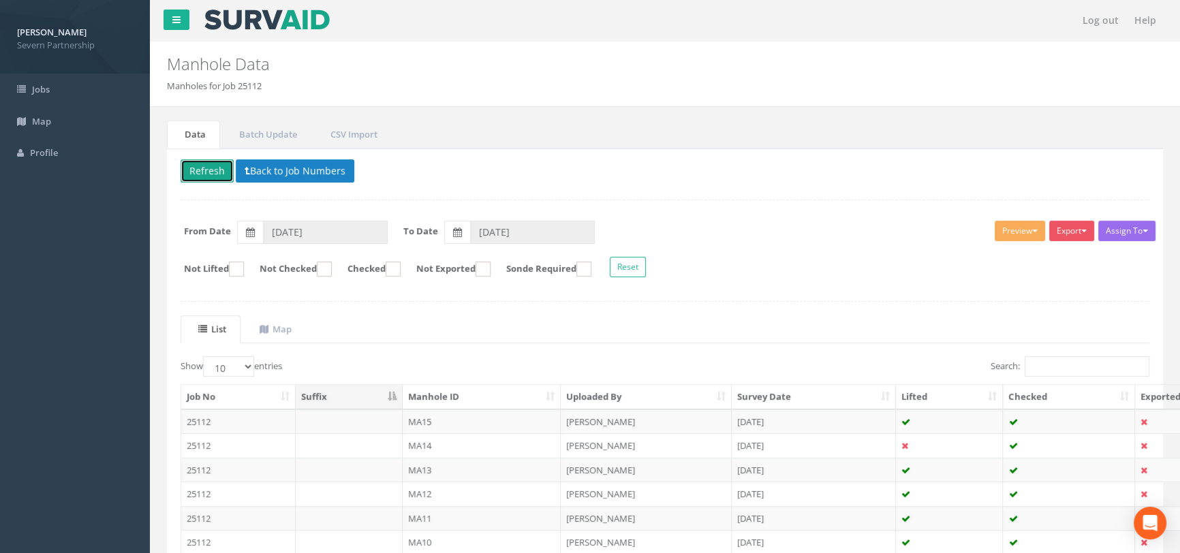
click at [215, 176] on button "Refresh" at bounding box center [207, 170] width 53 height 23
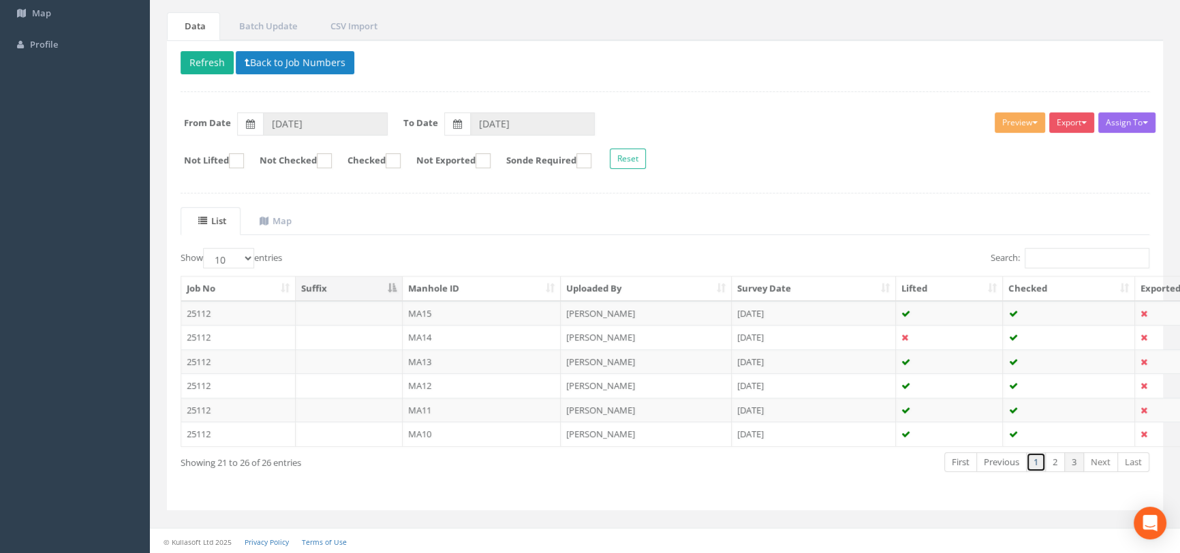
click at [1035, 463] on link "1" at bounding box center [1036, 462] width 20 height 20
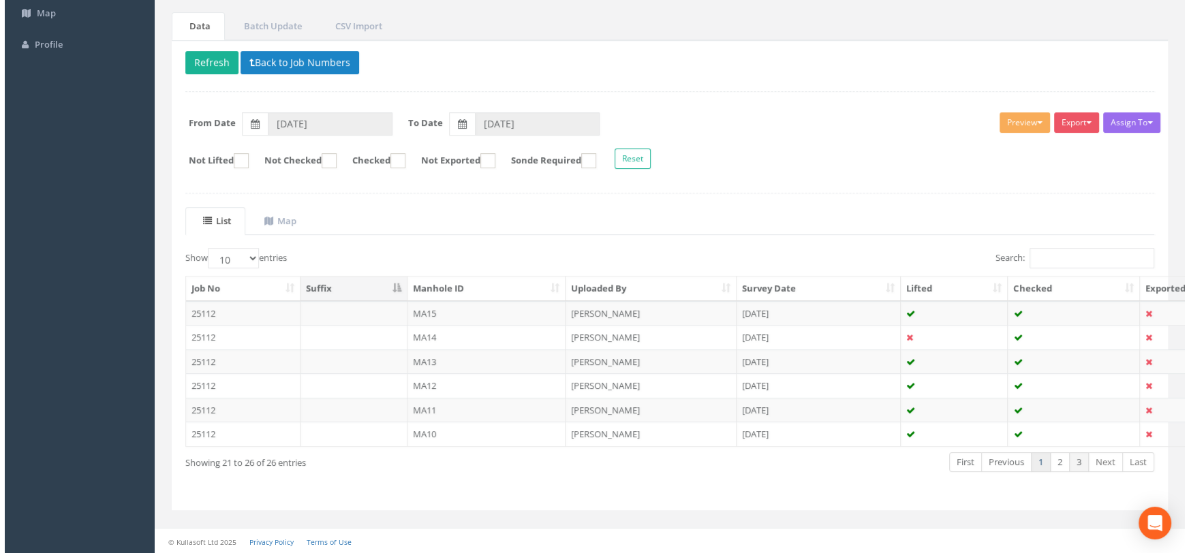
scroll to position [122, 0]
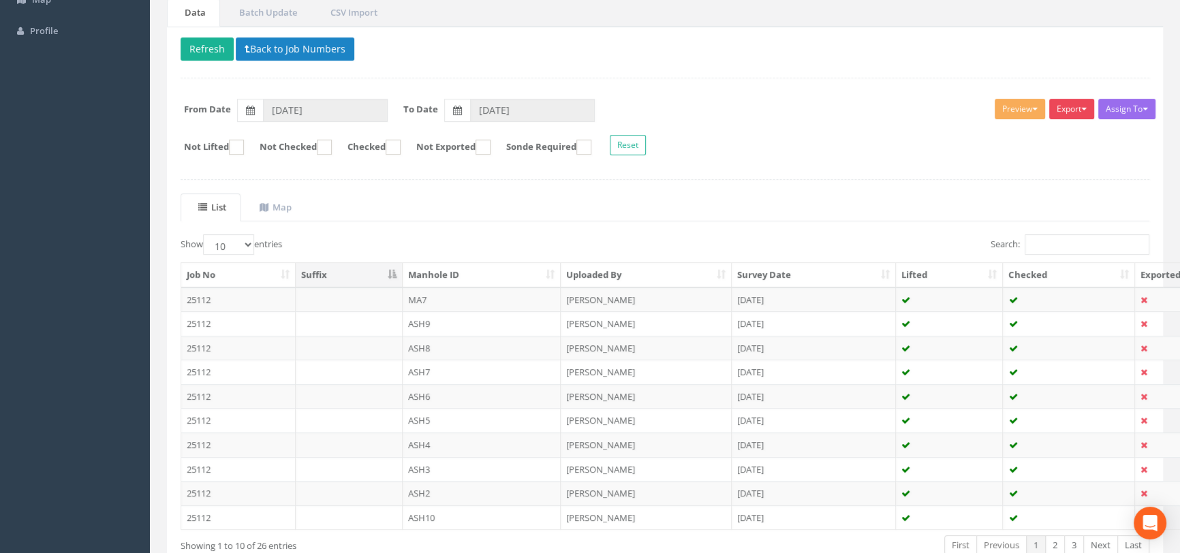
click at [1068, 109] on button "Export" at bounding box center [1071, 109] width 45 height 20
click at [1029, 138] on link "SP Manhole" at bounding box center [1038, 137] width 116 height 21
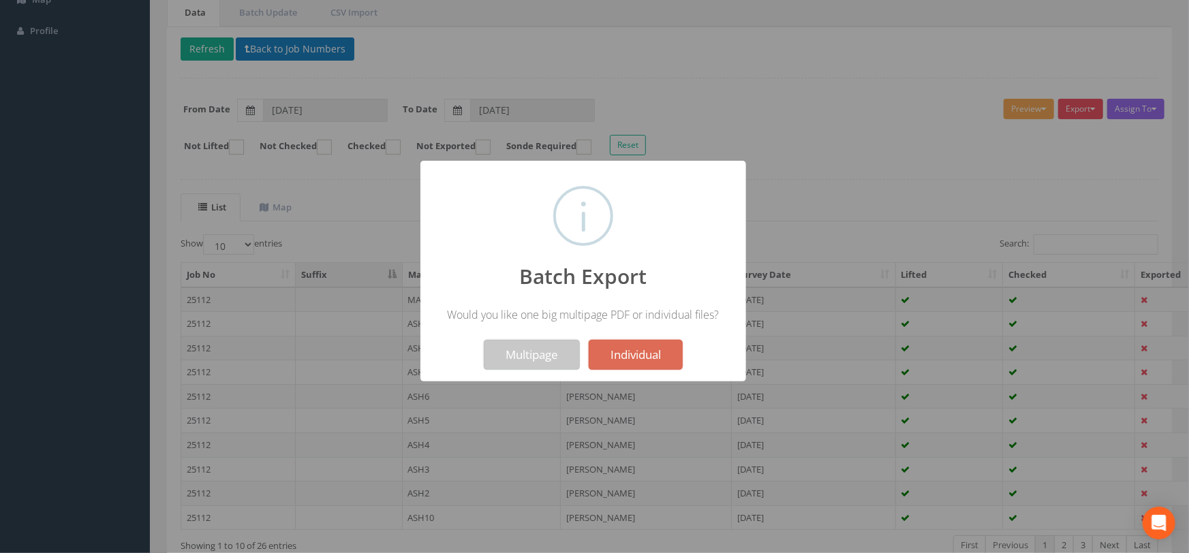
click at [520, 359] on button "Multipage" at bounding box center [532, 355] width 96 height 30
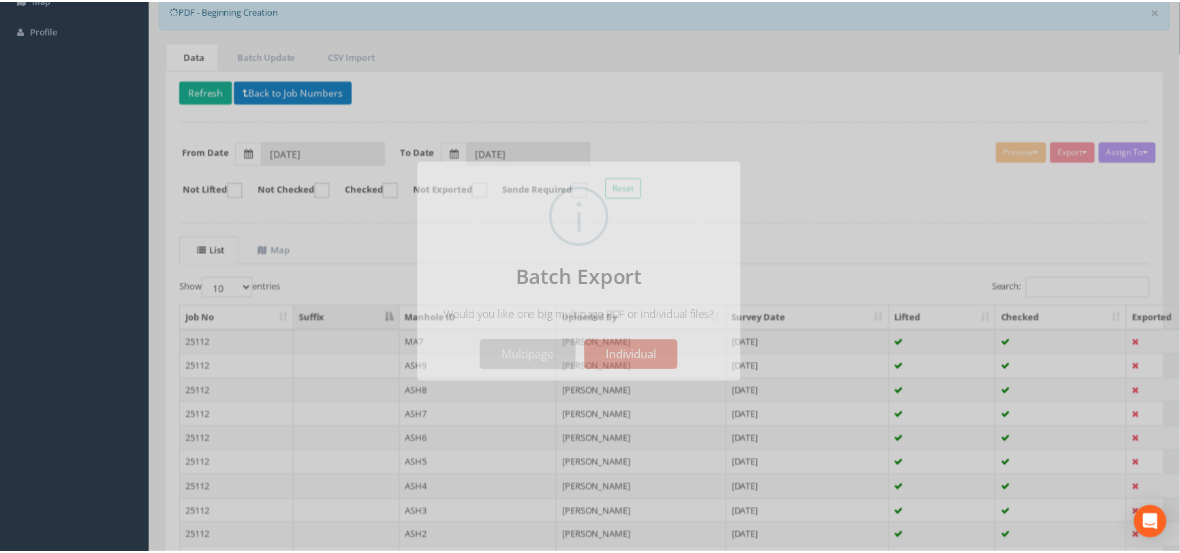
scroll to position [165, 0]
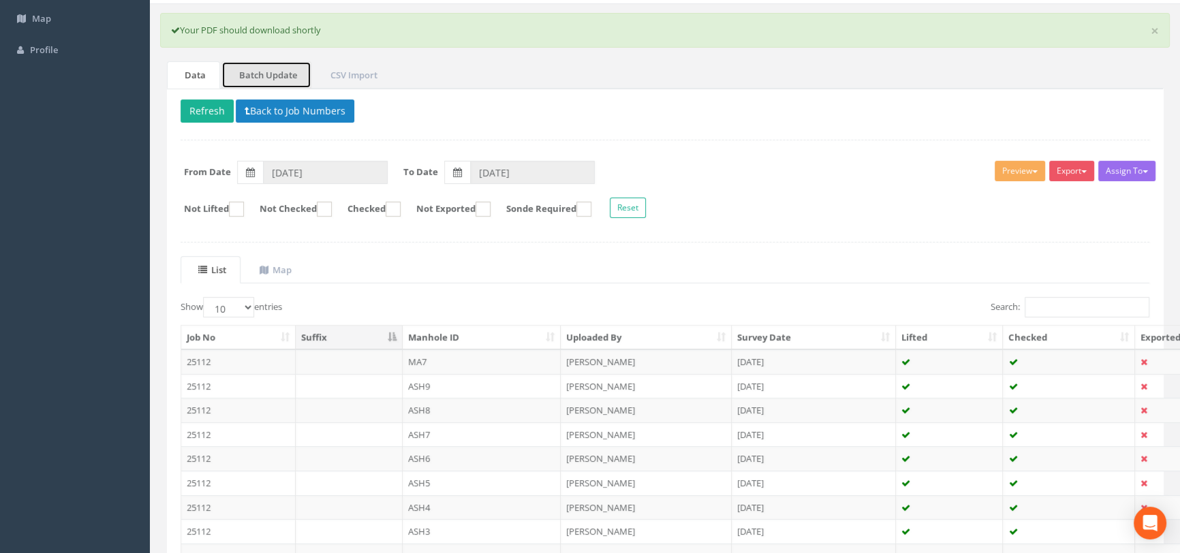
drag, startPoint x: 269, startPoint y: 71, endPoint x: 286, endPoint y: 89, distance: 25.1
click at [269, 71] on link "Batch Update" at bounding box center [266, 75] width 90 height 28
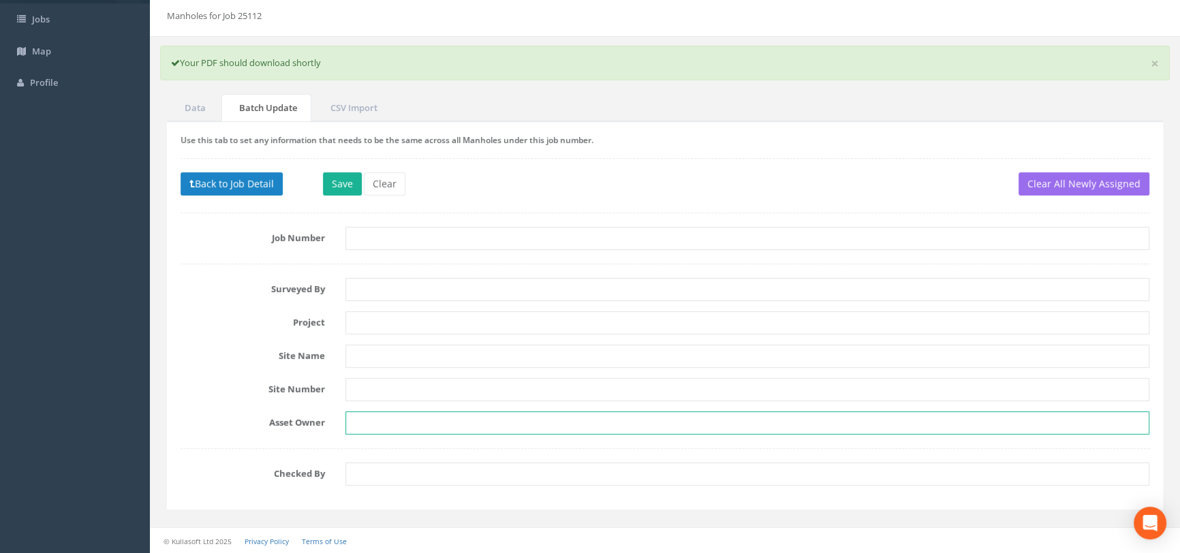
click at [379, 420] on input "text" at bounding box center [747, 422] width 804 height 23
click at [505, 419] on input "[PERSON_NAME] Infrastructure [GEOGRAPHIC_DATA]" at bounding box center [747, 422] width 804 height 23
type input "[PERSON_NAME] Infrastructure [GEOGRAPHIC_DATA]"
click at [496, 416] on input "[PERSON_NAME] Infrastructure [GEOGRAPHIC_DATA]" at bounding box center [747, 422] width 804 height 23
click at [489, 424] on input "[PERSON_NAME] Infrastructure [GEOGRAPHIC_DATA]" at bounding box center [747, 422] width 804 height 23
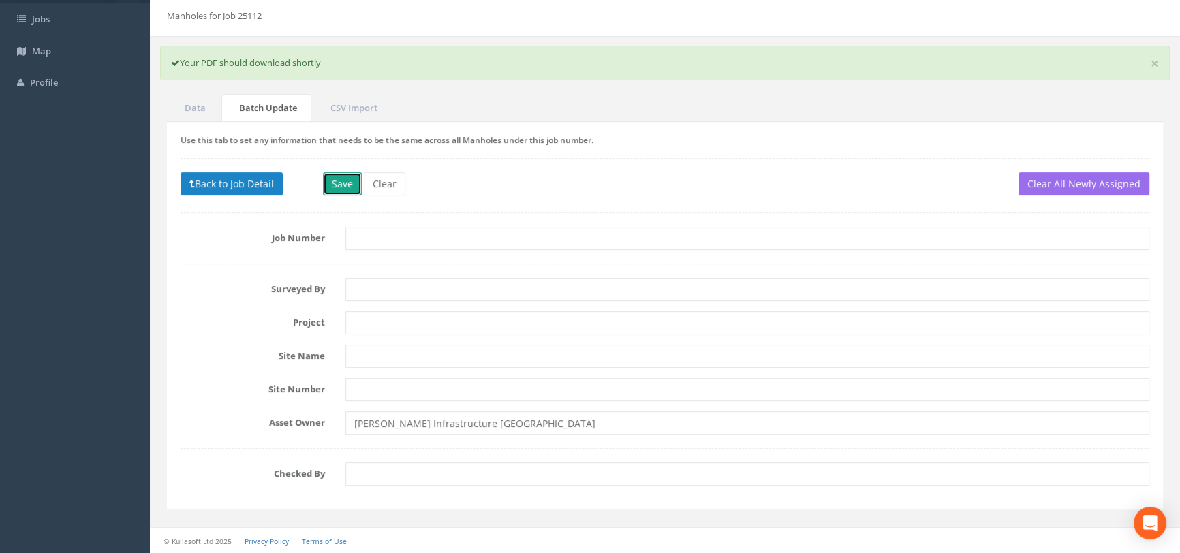
click at [343, 181] on button "Save" at bounding box center [342, 183] width 39 height 23
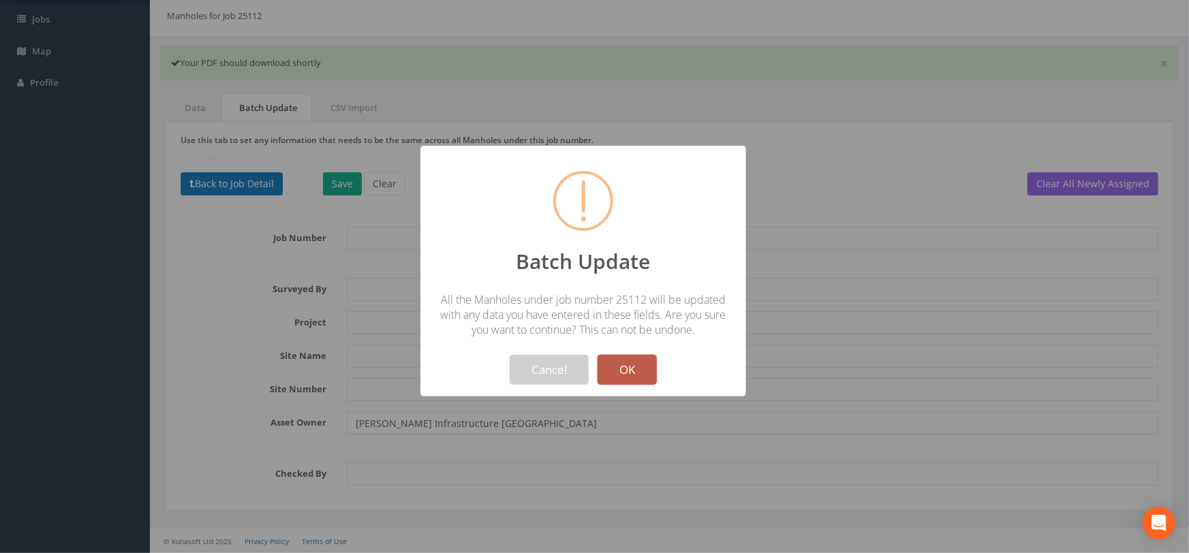
click at [616, 361] on button "OK" at bounding box center [626, 370] width 59 height 30
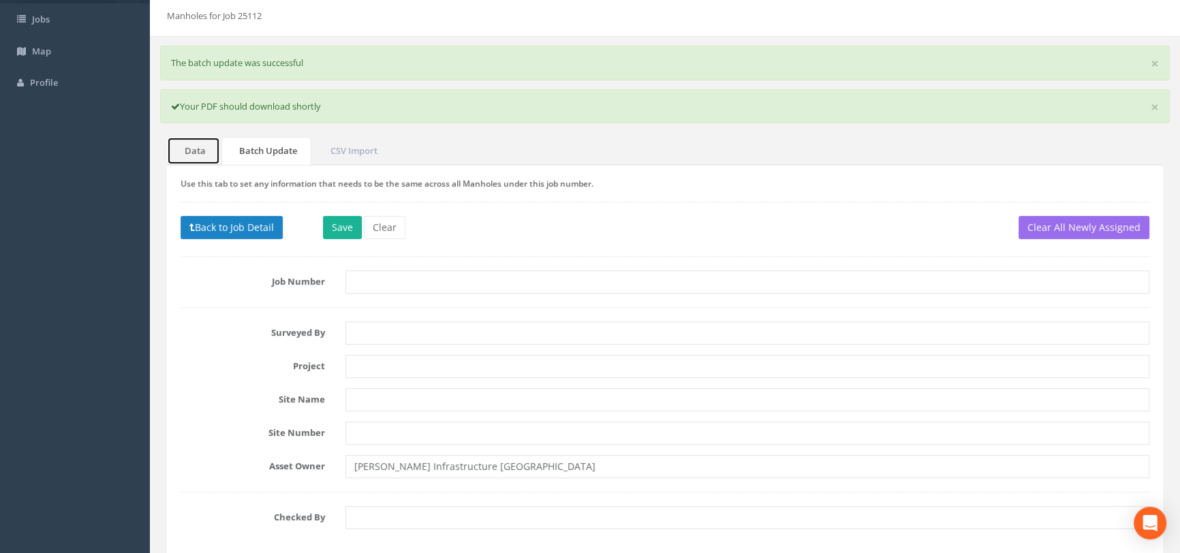
click at [198, 149] on link "Data" at bounding box center [193, 151] width 53 height 28
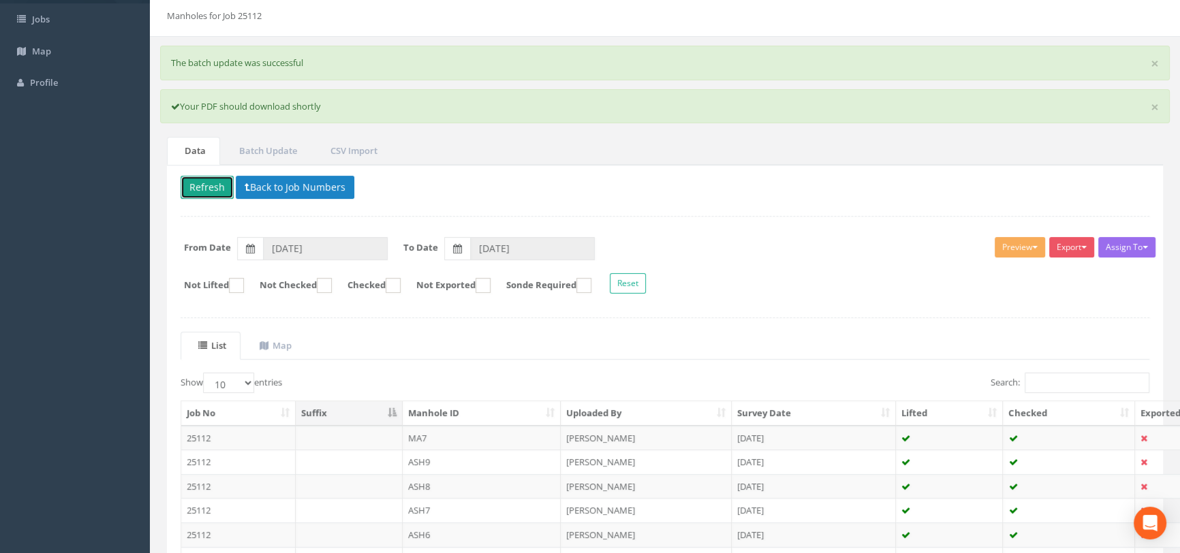
click at [215, 189] on button "Refresh" at bounding box center [207, 187] width 53 height 23
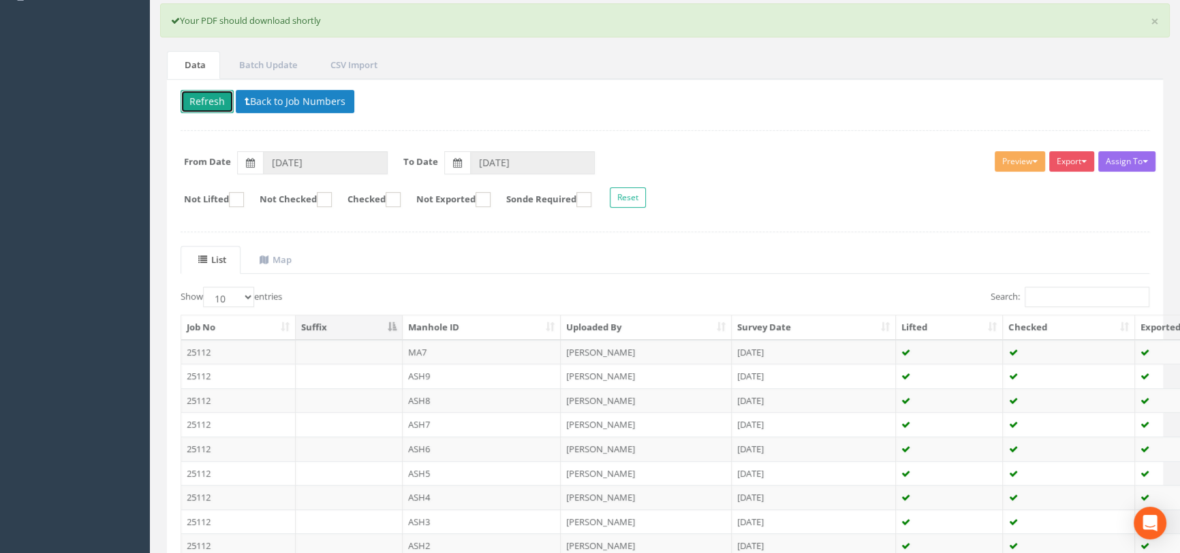
scroll to position [256, 0]
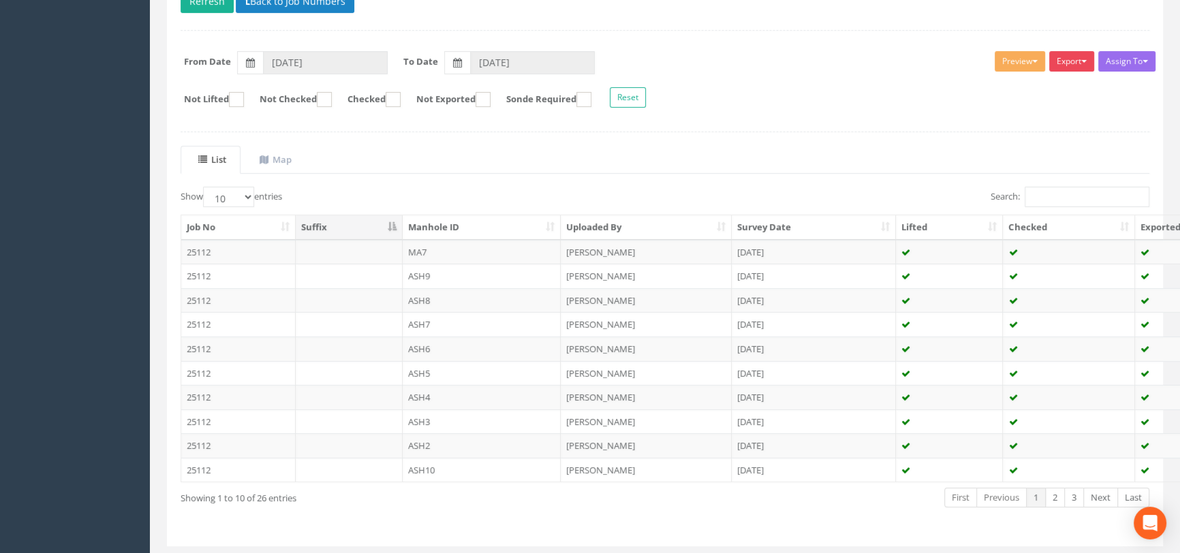
click at [1063, 63] on button "Export" at bounding box center [1071, 61] width 45 height 20
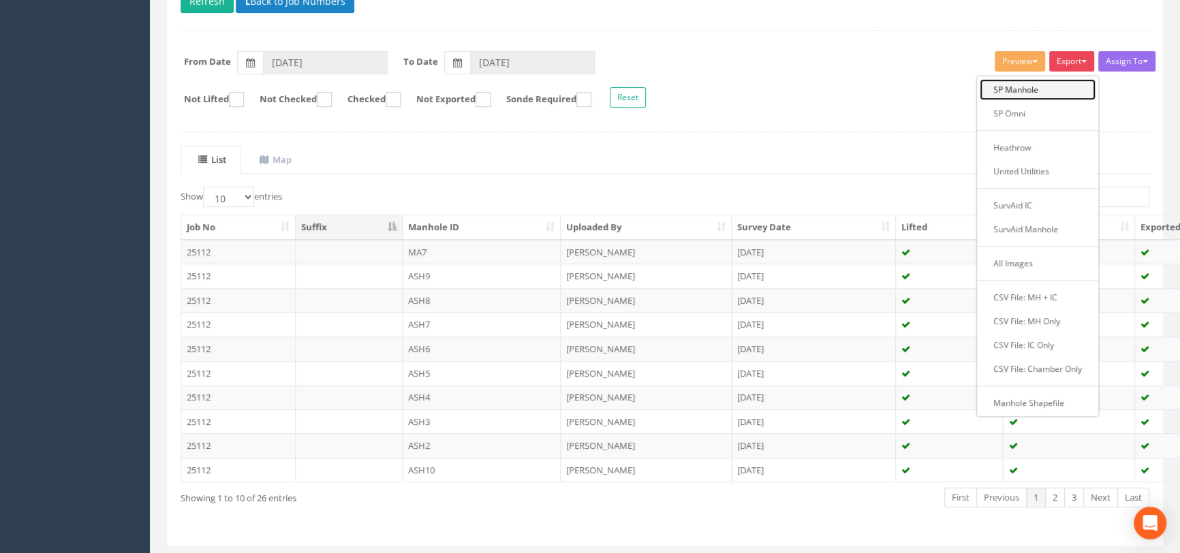
click at [1039, 87] on link "SP Manhole" at bounding box center [1038, 89] width 116 height 21
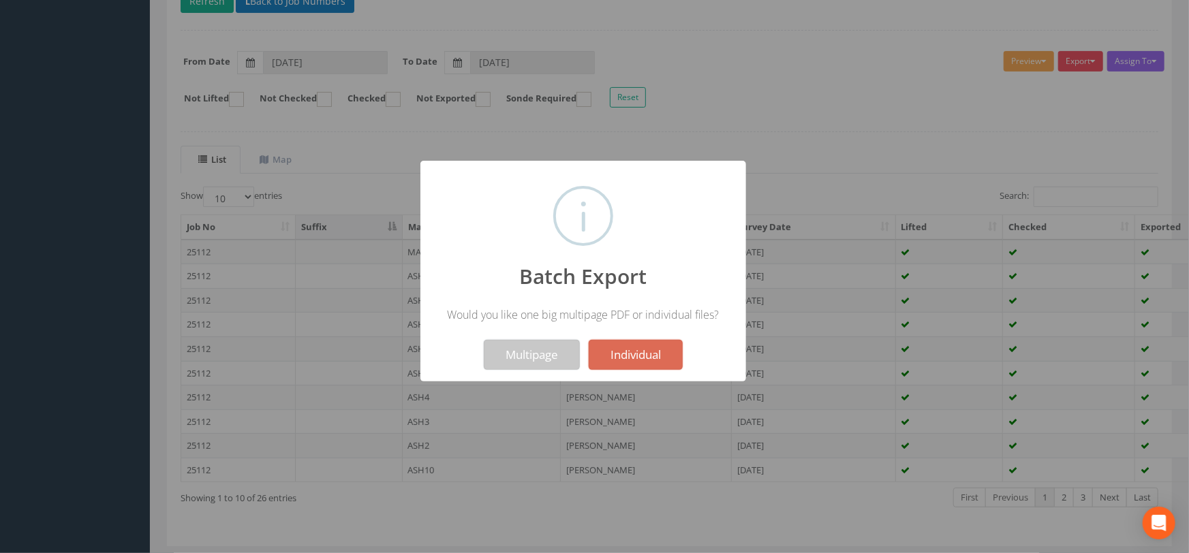
click at [505, 354] on button "Multipage" at bounding box center [532, 355] width 96 height 30
